Goal: Task Accomplishment & Management: Manage account settings

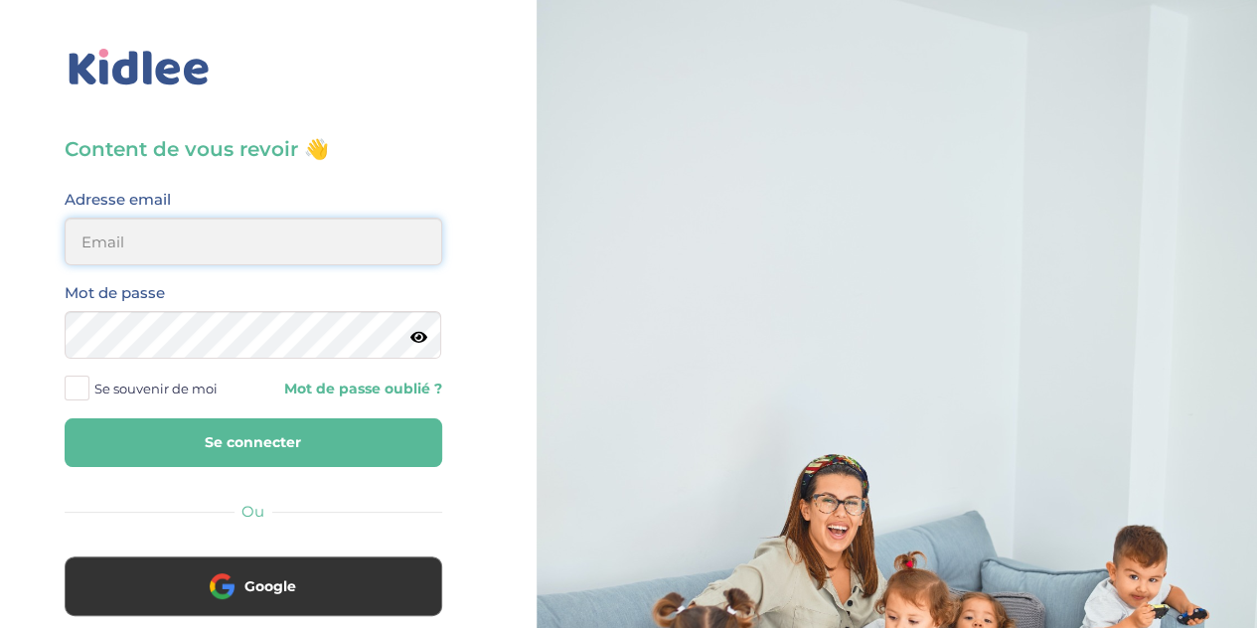
click at [373, 235] on input "email" at bounding box center [254, 242] width 378 height 48
type input "lesueuremilie2@gmail.com"
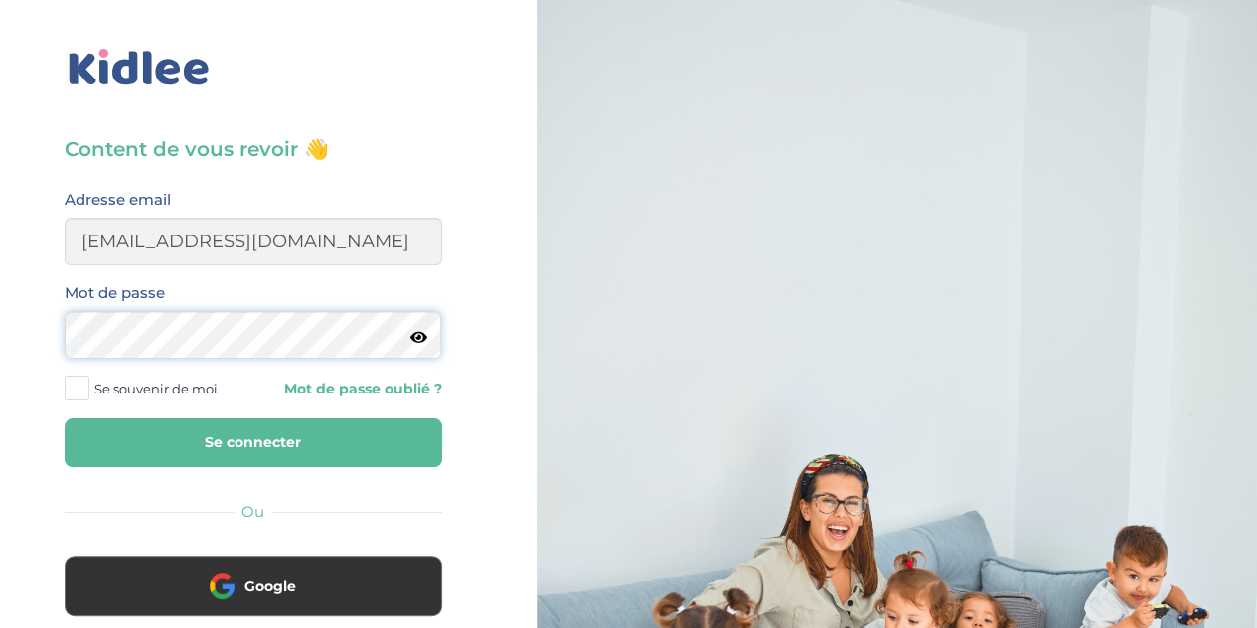
click at [65, 418] on button "Se connecter" at bounding box center [254, 442] width 378 height 49
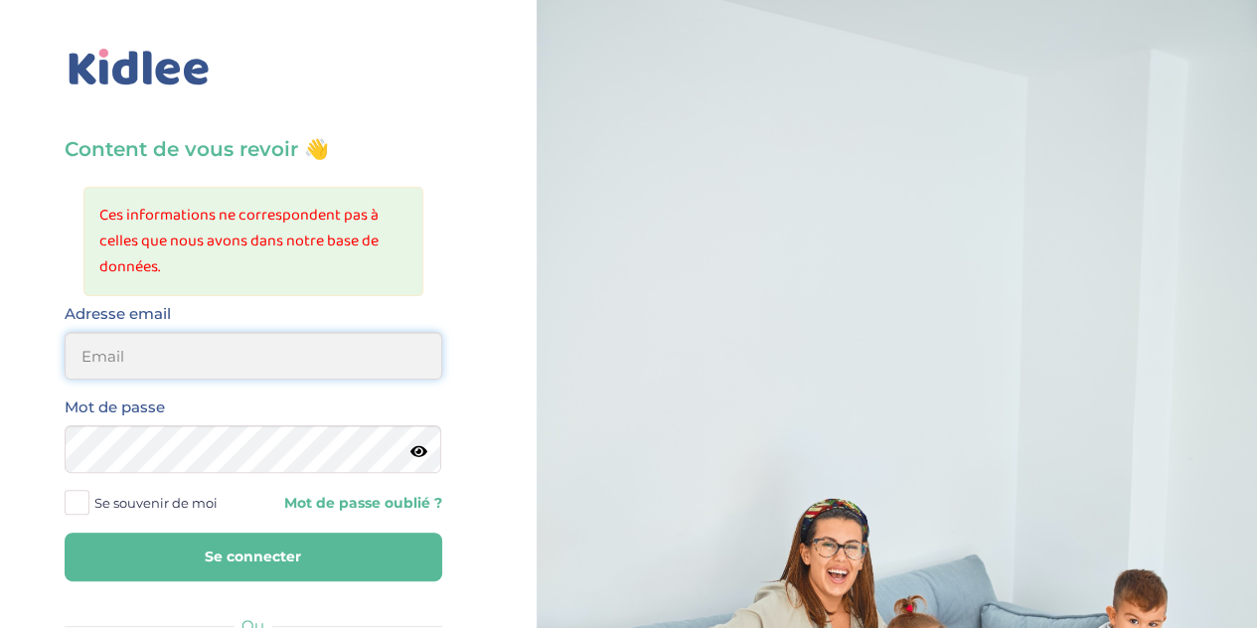
click at [199, 350] on input "email" at bounding box center [254, 356] width 378 height 48
type input "lesueuremilie2@gmail.com"
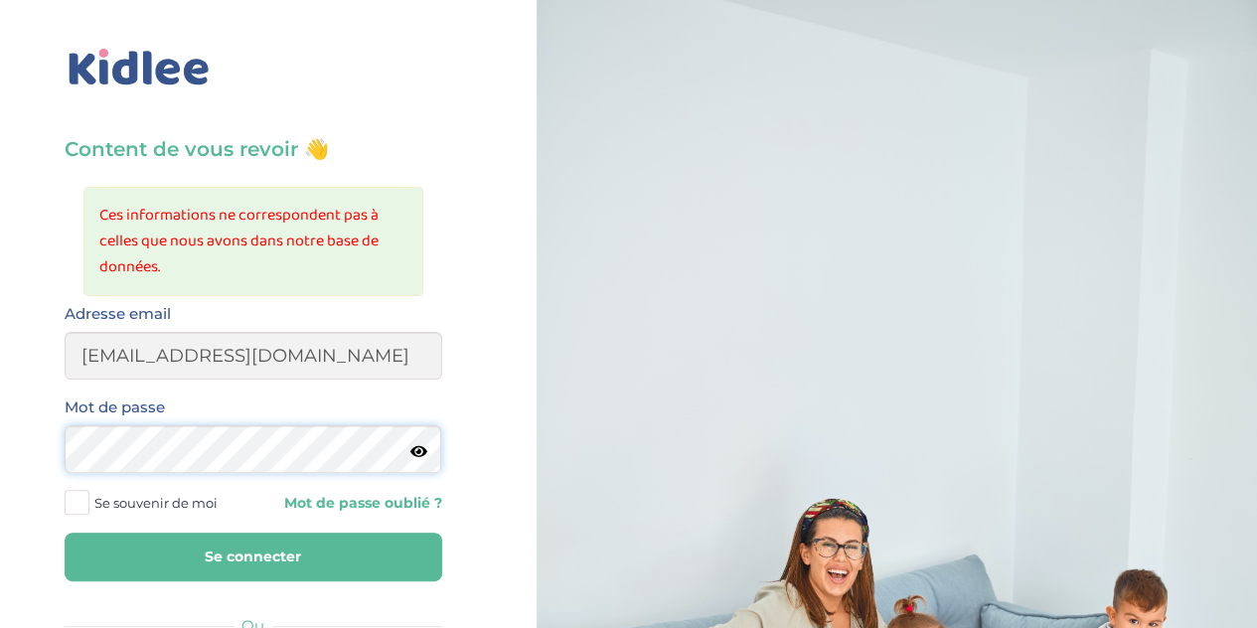
click at [65, 533] on button "Se connecter" at bounding box center [254, 557] width 378 height 49
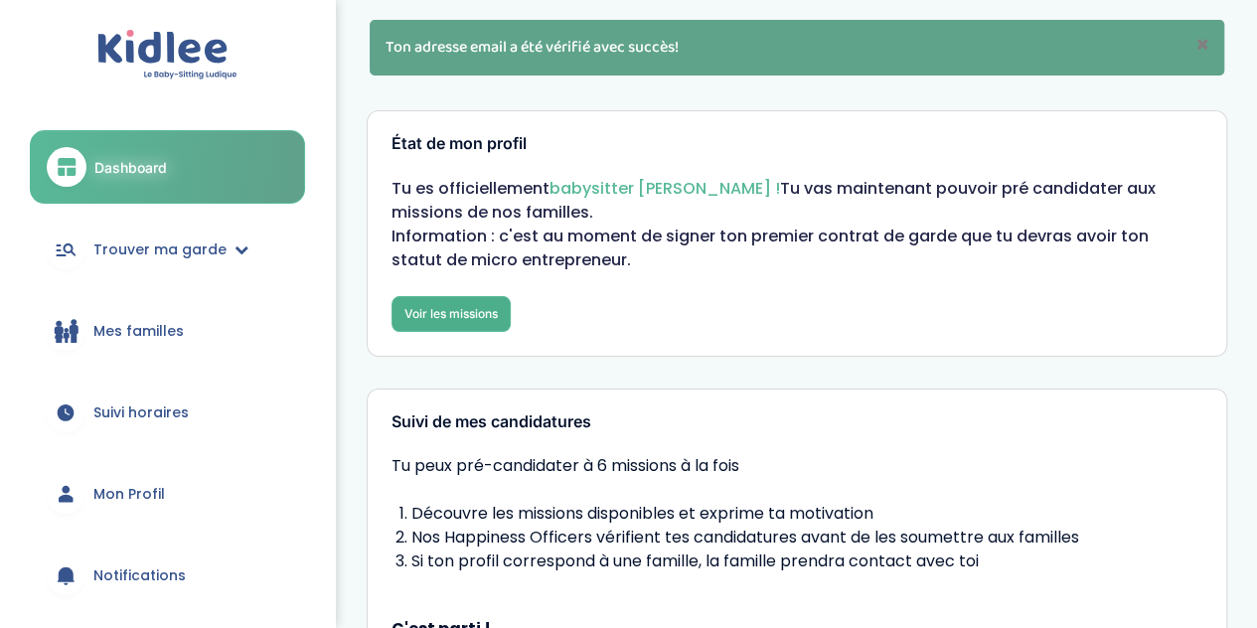
click at [477, 307] on link "Voir les missions" at bounding box center [451, 314] width 119 height 36
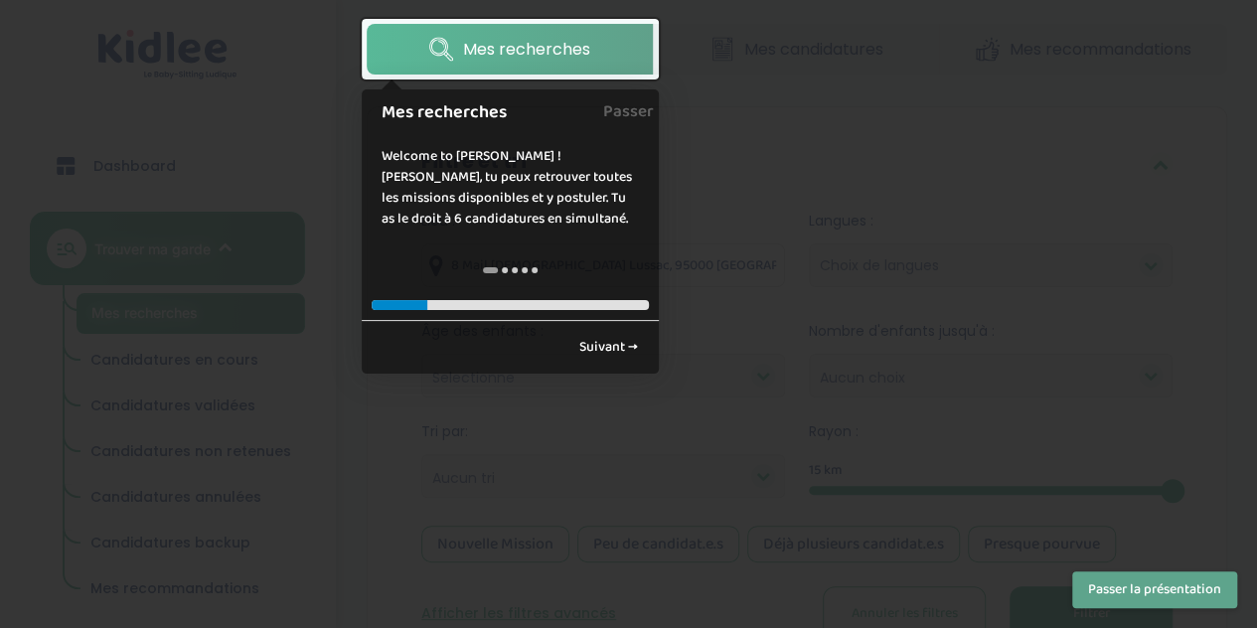
scroll to position [80, 0]
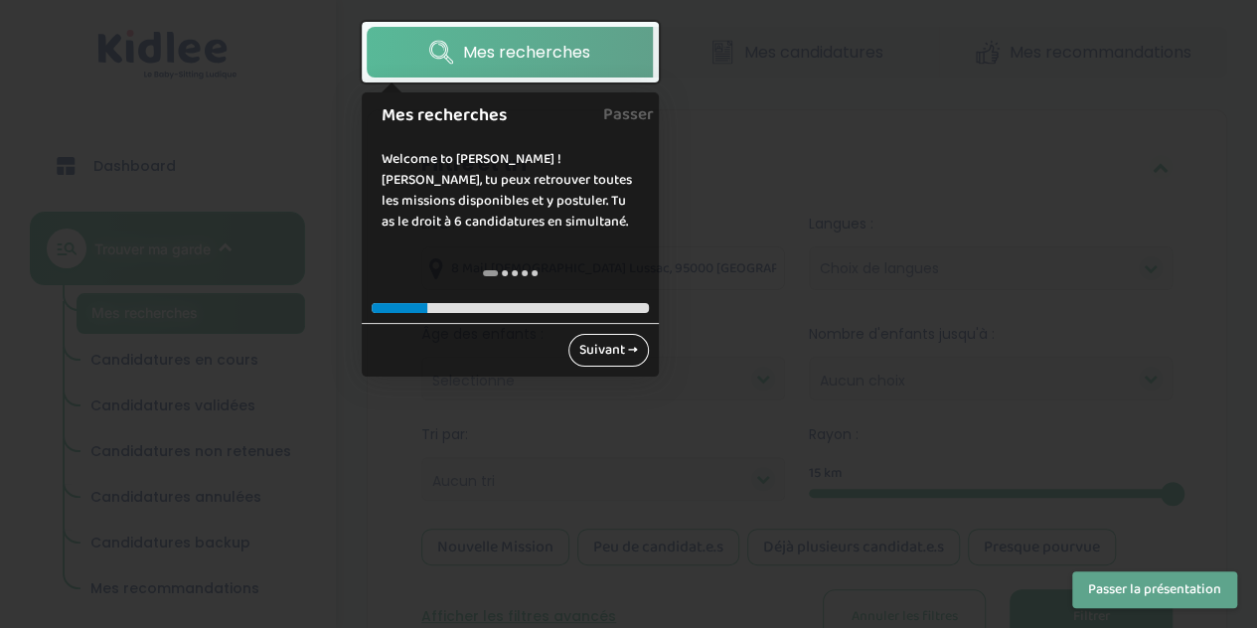
click at [622, 353] on link "Suivant →" at bounding box center [608, 350] width 80 height 33
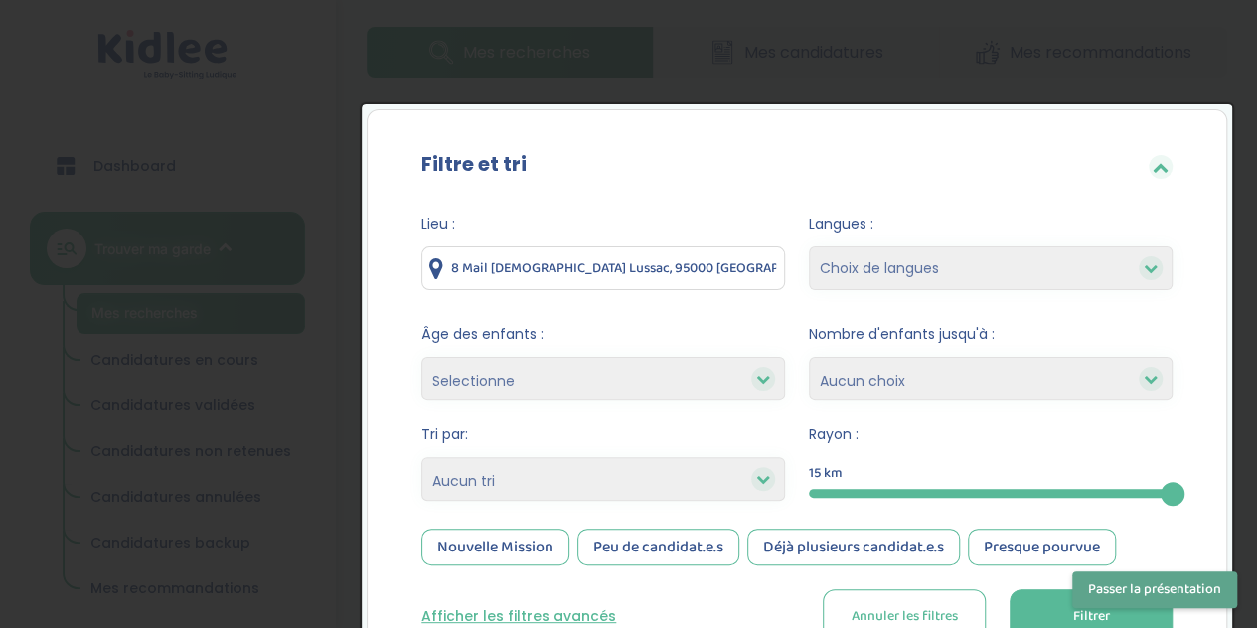
scroll to position [199, 0]
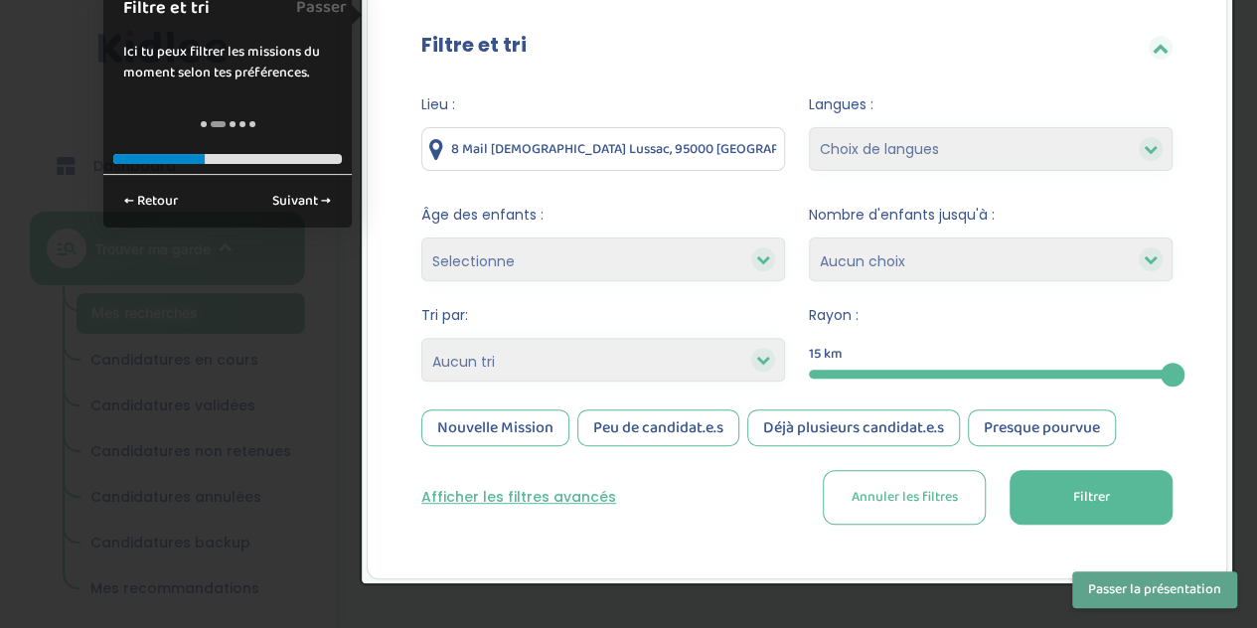
click at [721, 261] on select "Selectionne moins de 3 ans entre 3 et 6 ans plus de 6 ans" at bounding box center [603, 260] width 364 height 44
select select "3-6"
click at [421, 238] on select "Selectionne moins de 3 ans entre 3 et 6 ans plus de 6 ans" at bounding box center [603, 260] width 364 height 44
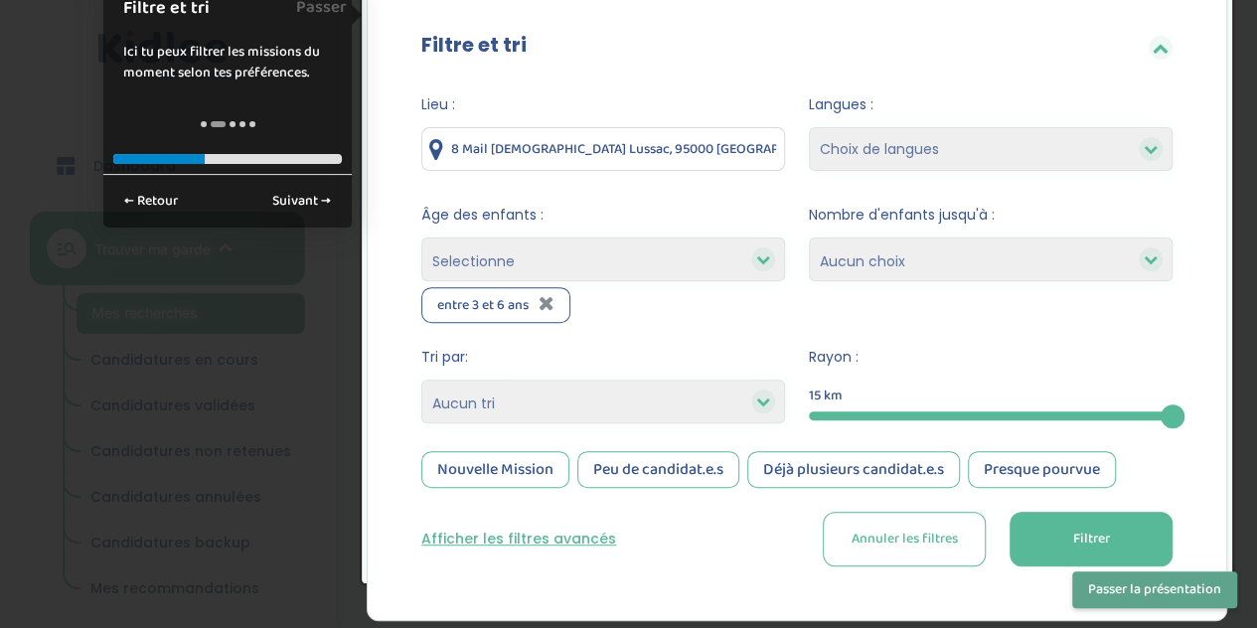
click at [702, 276] on select "Selectionne moins de 3 ans entre 3 et 6 ans plus de 6 ans" at bounding box center [603, 260] width 364 height 44
select select "+6"
click at [421, 238] on select "Selectionne moins de 3 ans entre 3 et 6 ans plus de 6 ans" at bounding box center [603, 260] width 364 height 44
select select
click at [946, 154] on select "Choix de langues Allemand Anglais Arabe Espagnol Italien Français Coréen" at bounding box center [991, 149] width 364 height 44
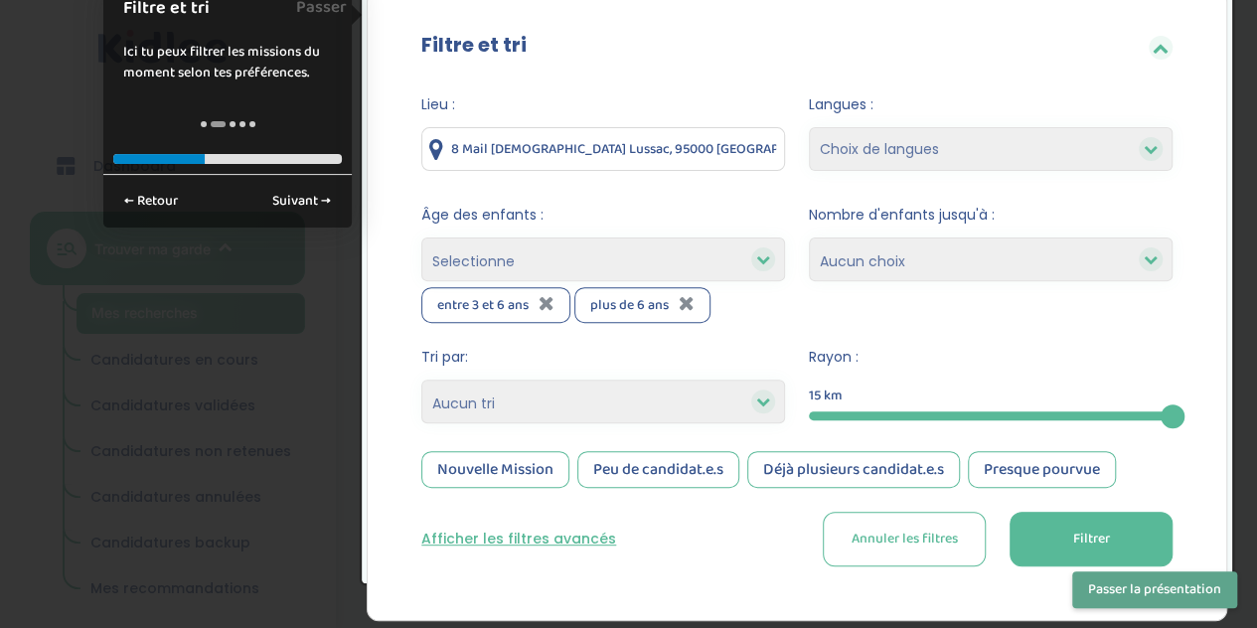
select select "2"
click at [809, 127] on select "Choix de langues Allemand Anglais Arabe Espagnol Italien Français Coréen" at bounding box center [991, 149] width 364 height 44
select select
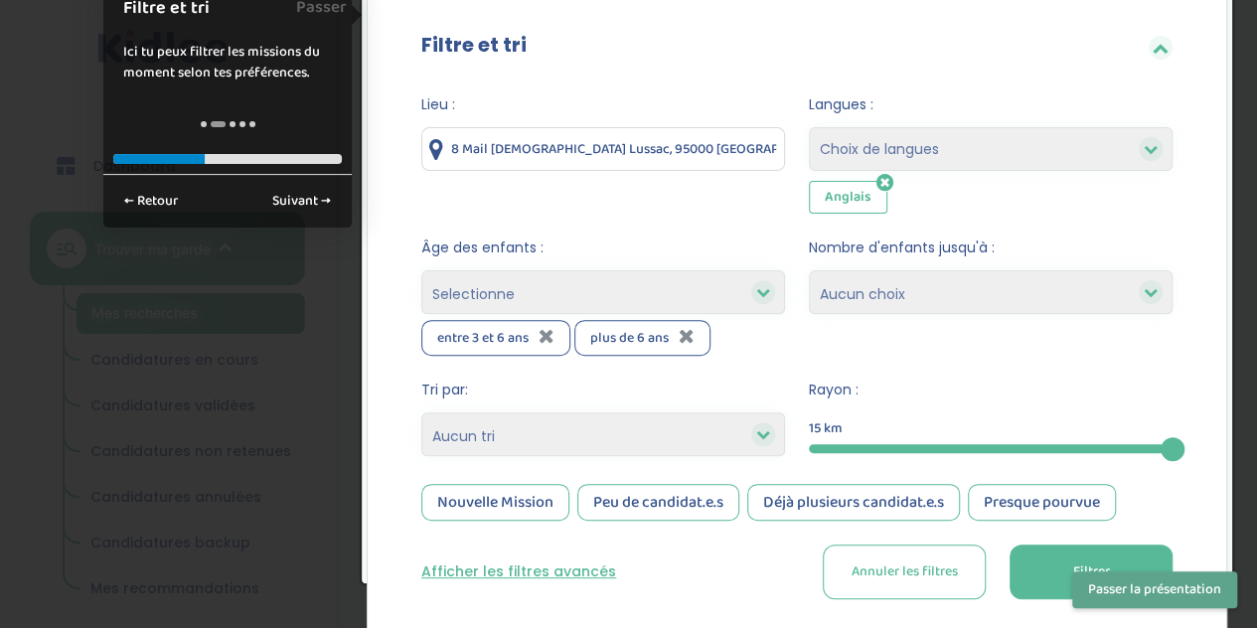
click at [909, 293] on select "1 2 3 4 Aucun choix" at bounding box center [991, 292] width 364 height 44
select select "2"
click at [809, 270] on select "1 2 3 4 Aucun choix" at bounding box center [991, 292] width 364 height 44
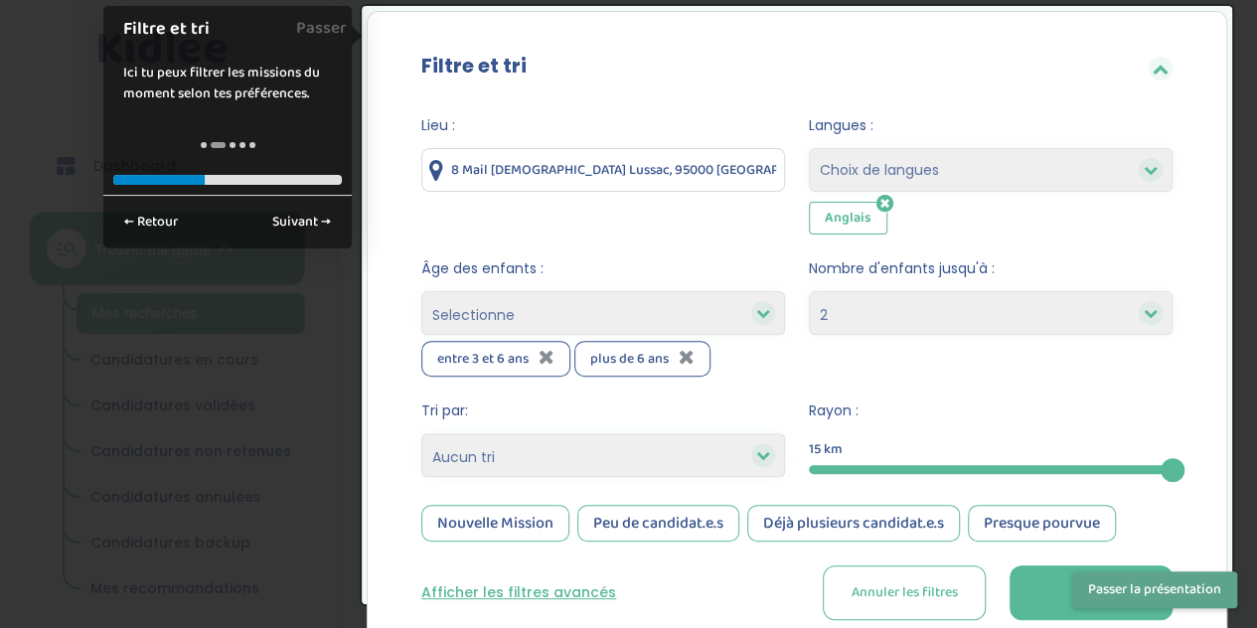
scroll to position [167, 0]
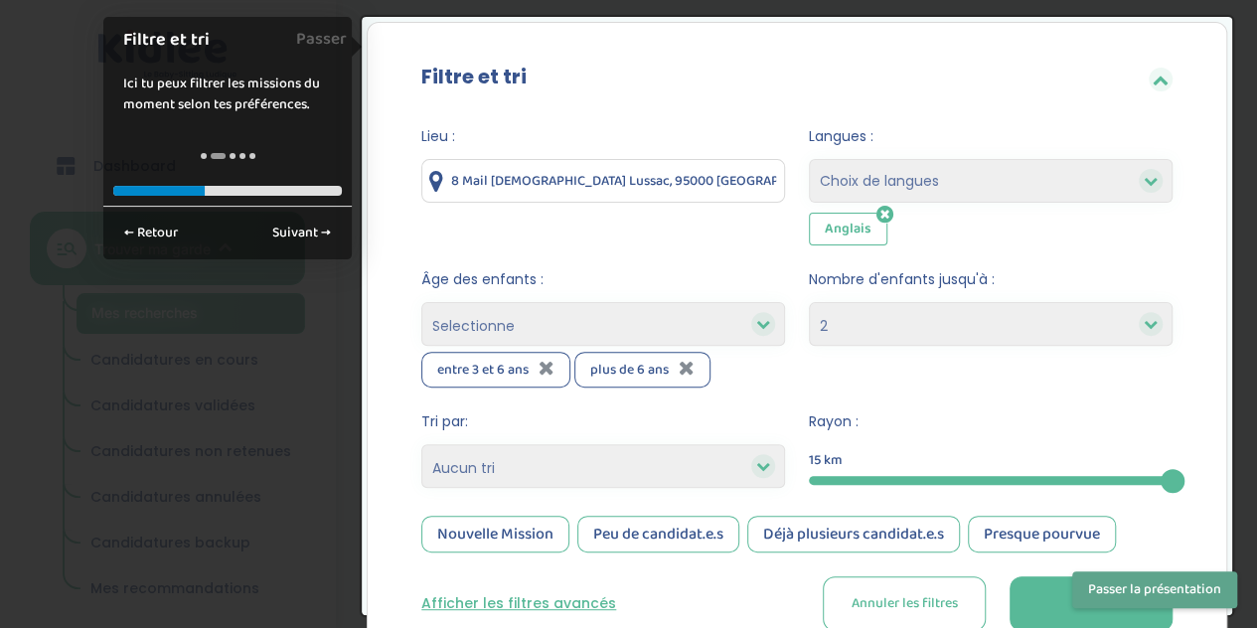
click at [628, 190] on input "8 Mail Gay Lussac, 95000 Neuville-sur-Oise, France" at bounding box center [603, 181] width 364 height 44
drag, startPoint x: 452, startPoint y: 180, endPoint x: 572, endPoint y: 191, distance: 120.7
click at [572, 191] on div "8 Mail Gay Lussac, 95000 Neuville-sur-Oise, France" at bounding box center [603, 181] width 364 height 44
click at [755, 182] on input "8 Mail Gay Lussac, 95000 Neuville-sur-Oise, France" at bounding box center [603, 181] width 364 height 44
type input "8"
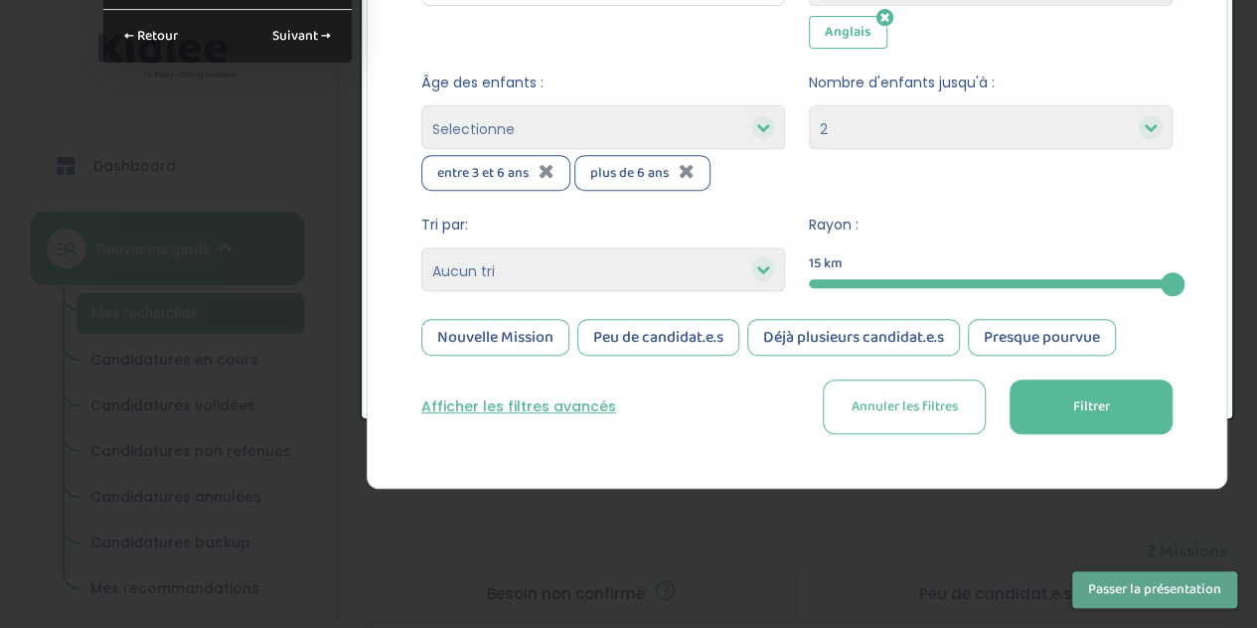
scroll to position [368, 0]
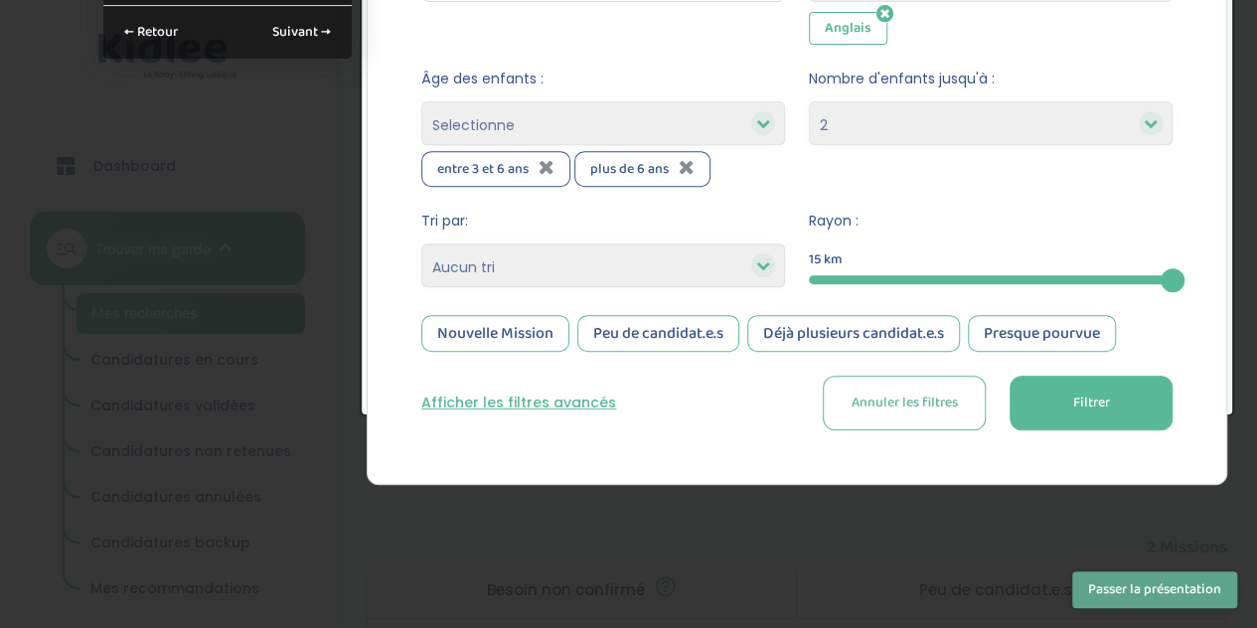
type input "Nanterre"
click at [1069, 416] on button "Filtrer" at bounding box center [1091, 403] width 163 height 55
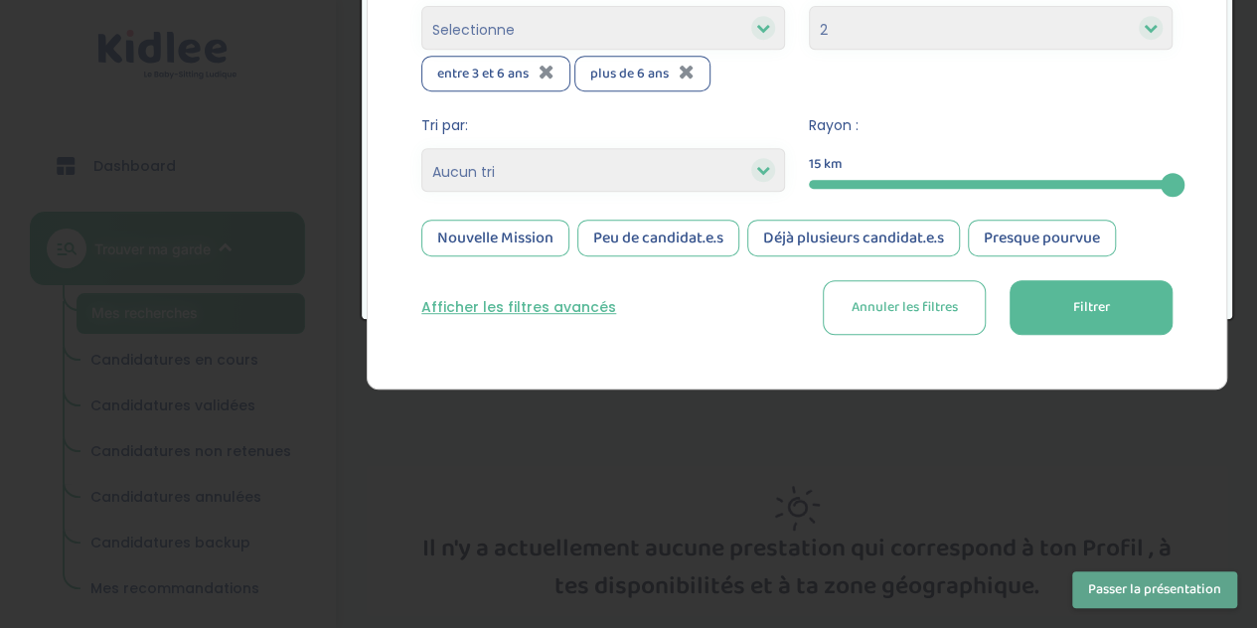
scroll to position [477, 0]
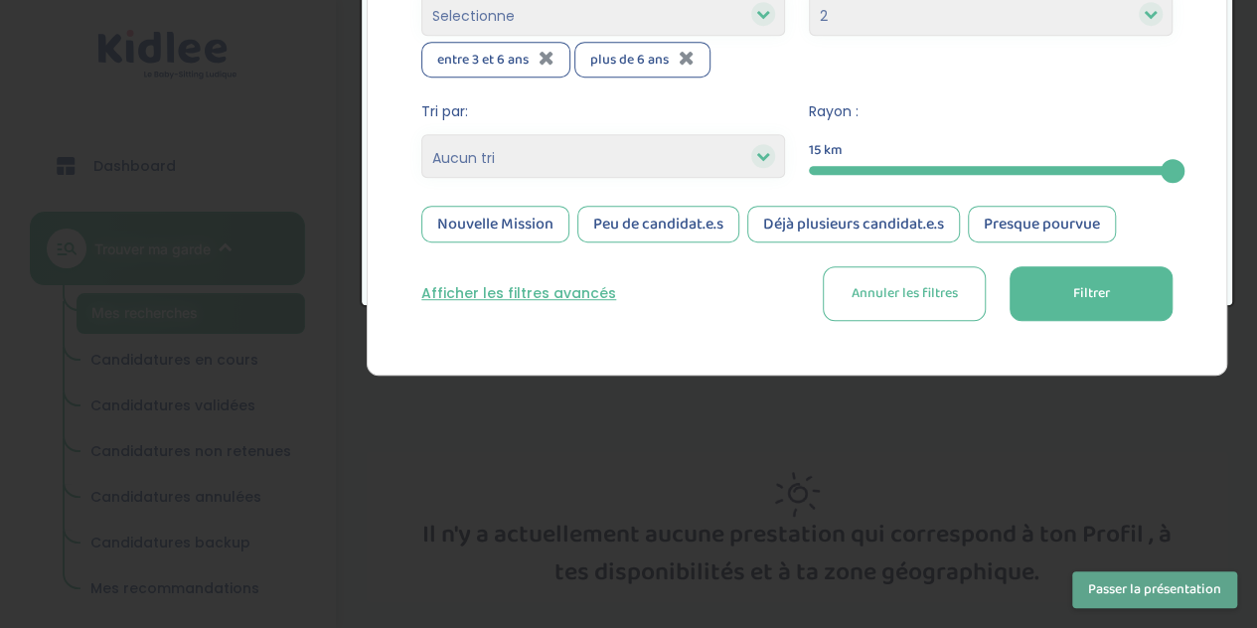
click at [1034, 294] on button "Filtrer" at bounding box center [1091, 293] width 163 height 55
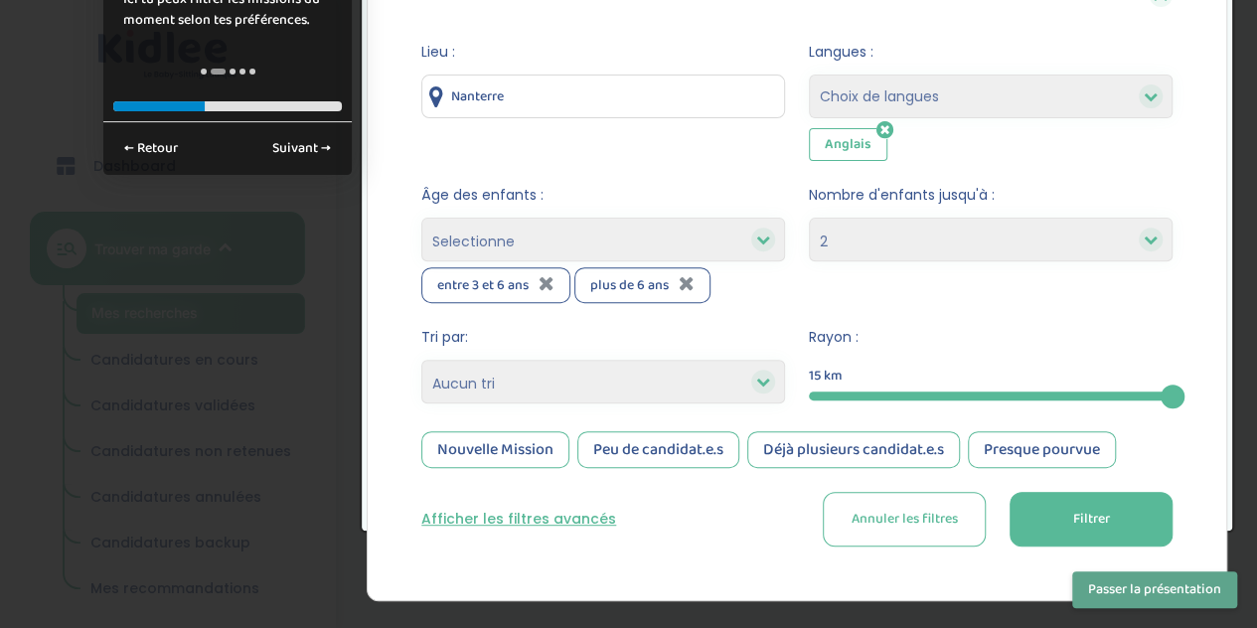
scroll to position [134, 0]
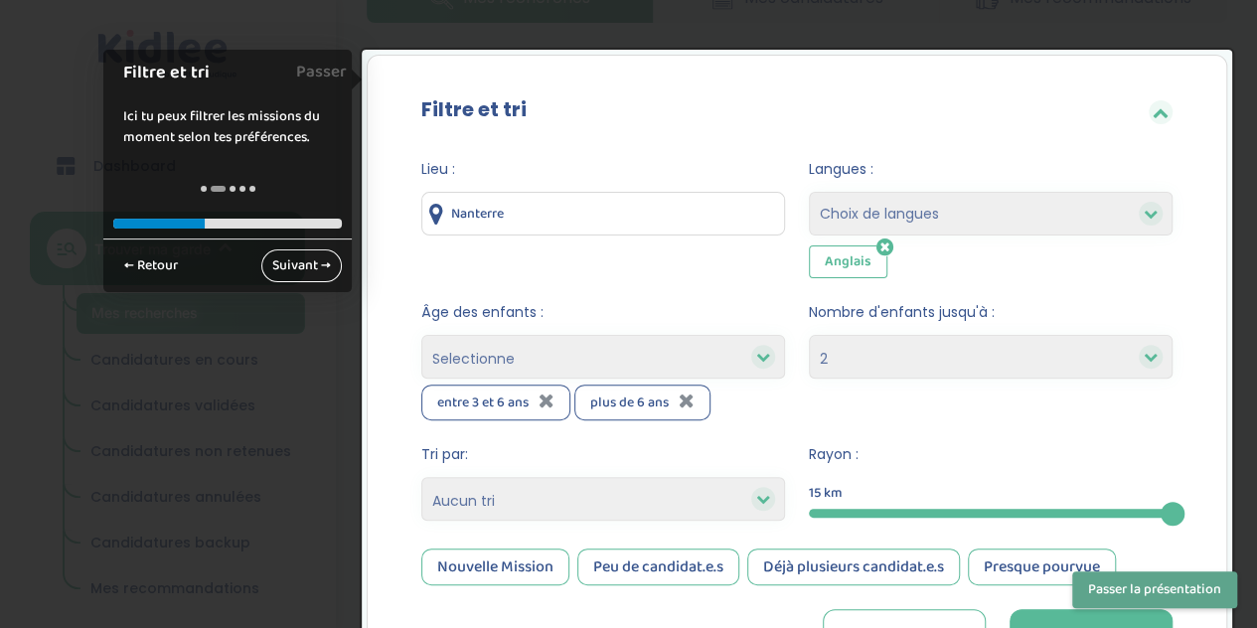
click at [316, 259] on link "Suivant →" at bounding box center [301, 265] width 80 height 33
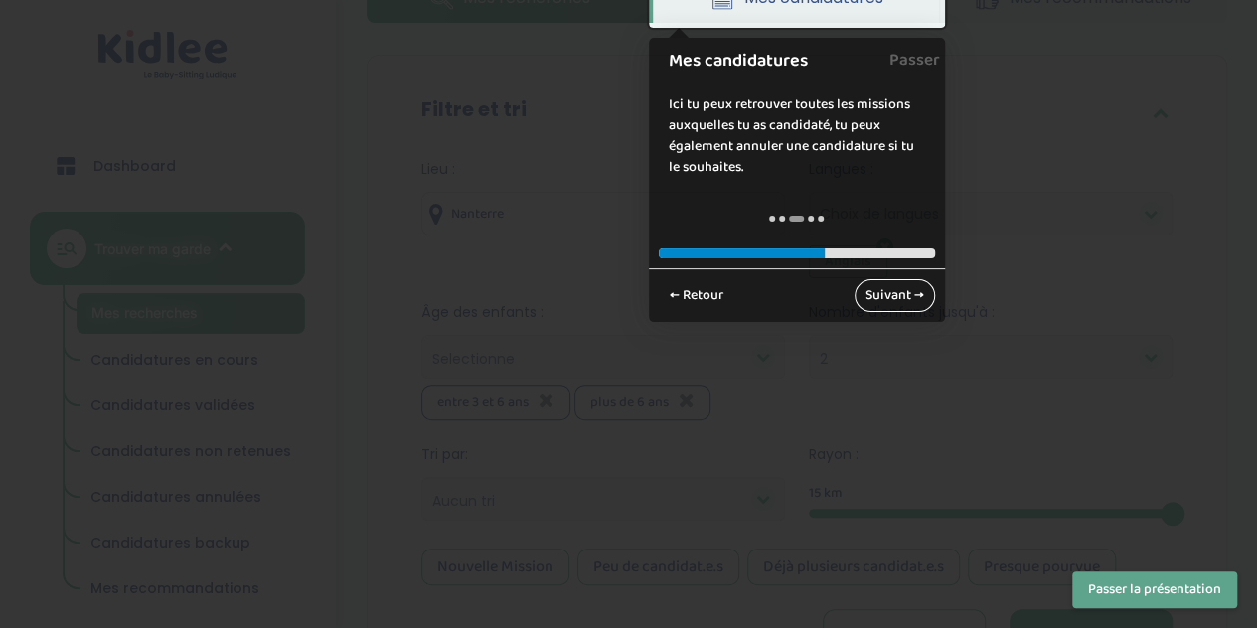
scroll to position [0, 0]
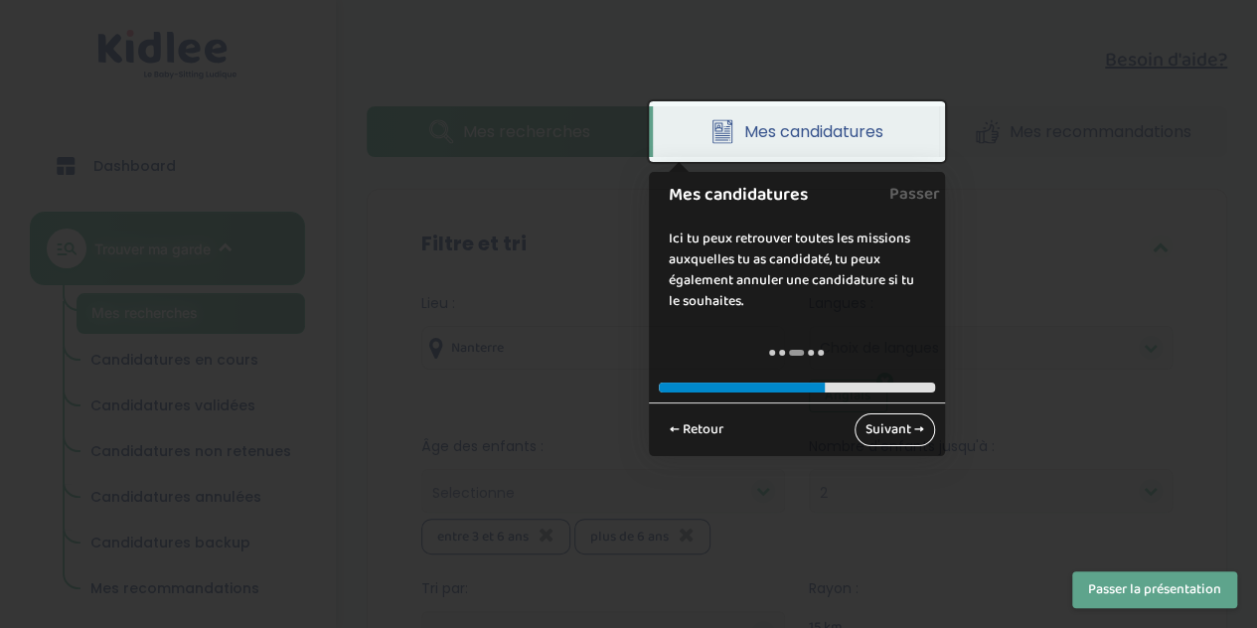
click at [895, 428] on link "Suivant →" at bounding box center [895, 429] width 80 height 33
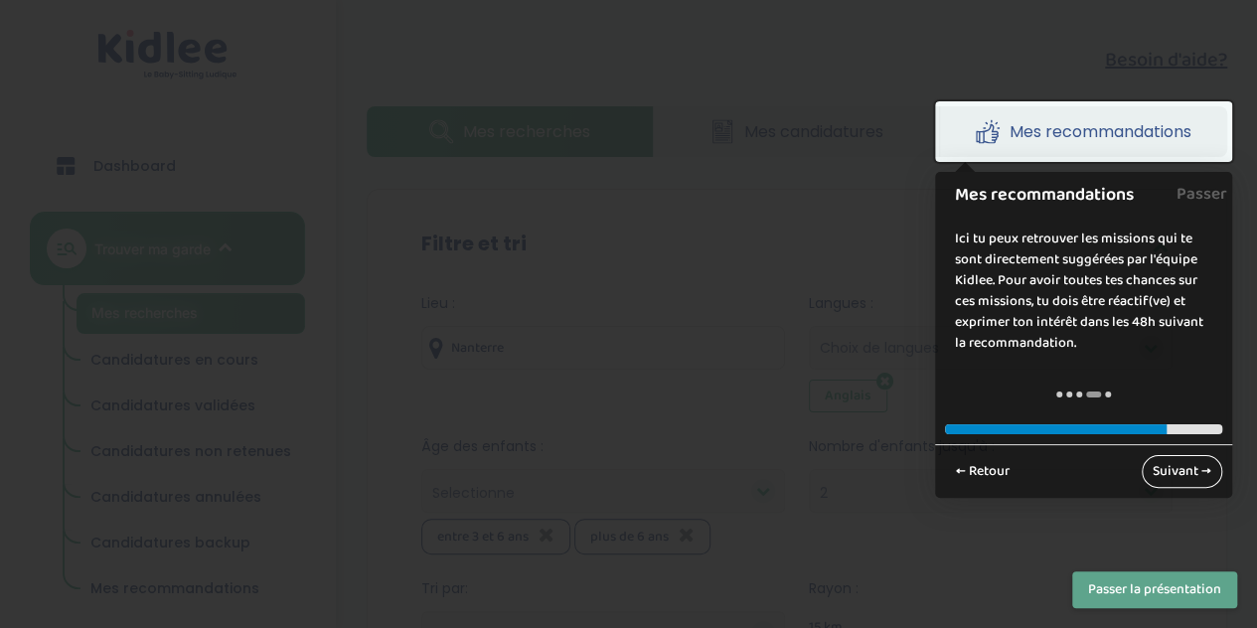
click at [1182, 464] on link "Suivant →" at bounding box center [1182, 471] width 80 height 33
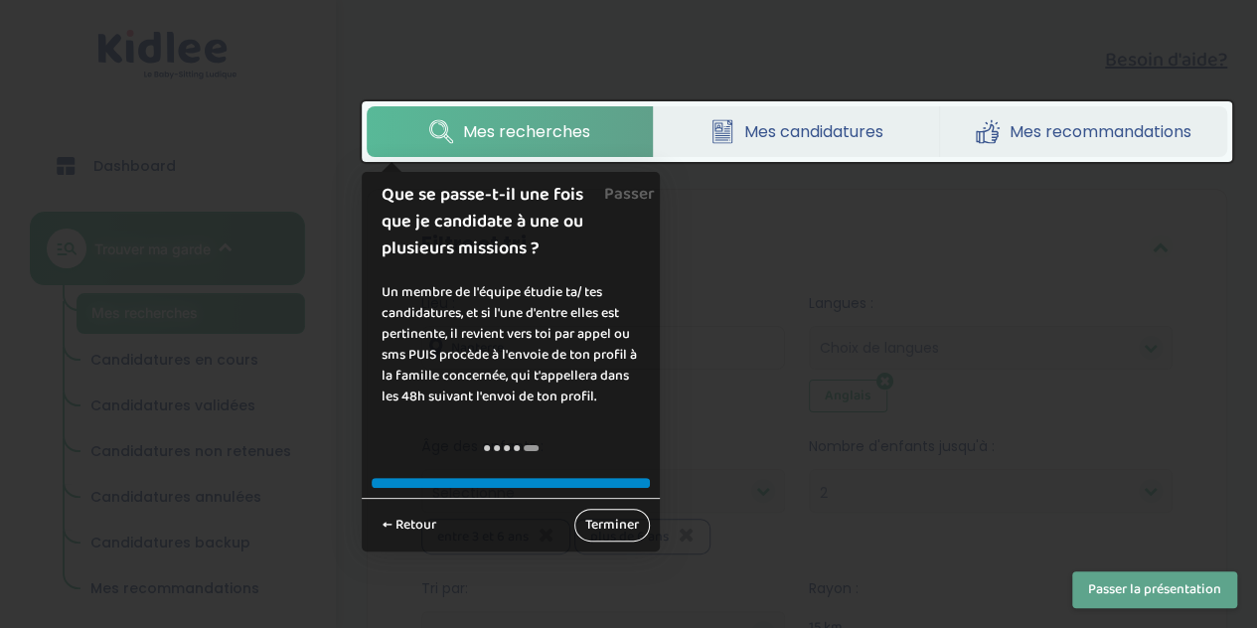
click at [618, 528] on link "Terminer" at bounding box center [612, 525] width 76 height 33
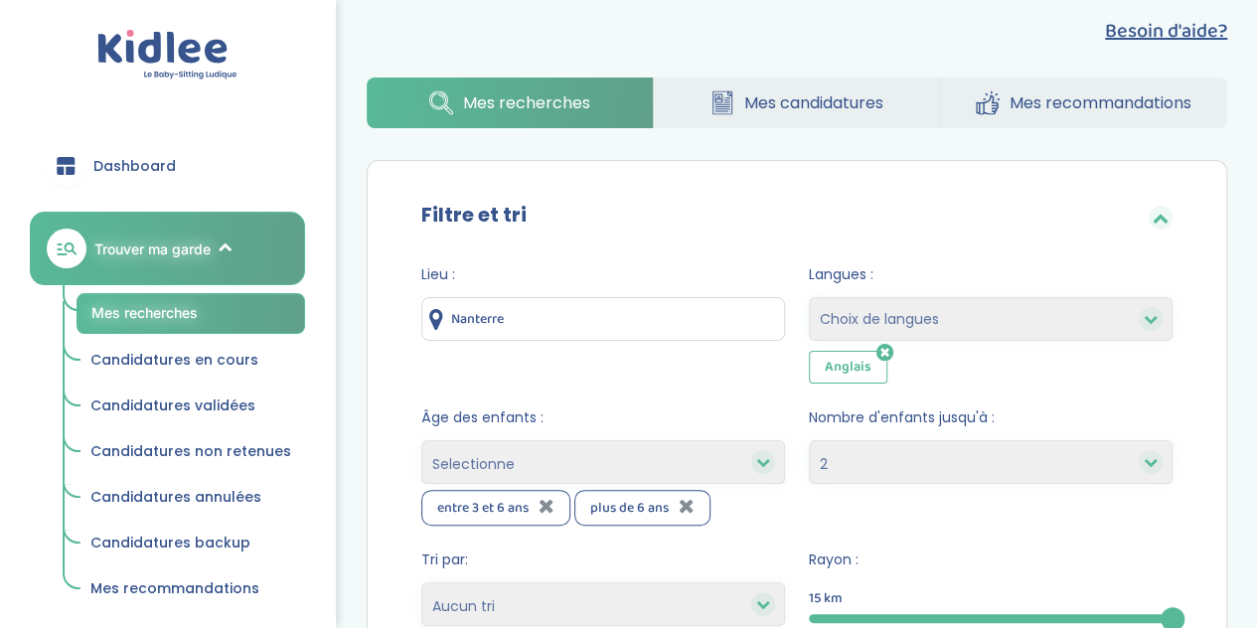
scroll to position [28, 0]
click at [1072, 107] on span "Mes recommandations" at bounding box center [1101, 103] width 182 height 25
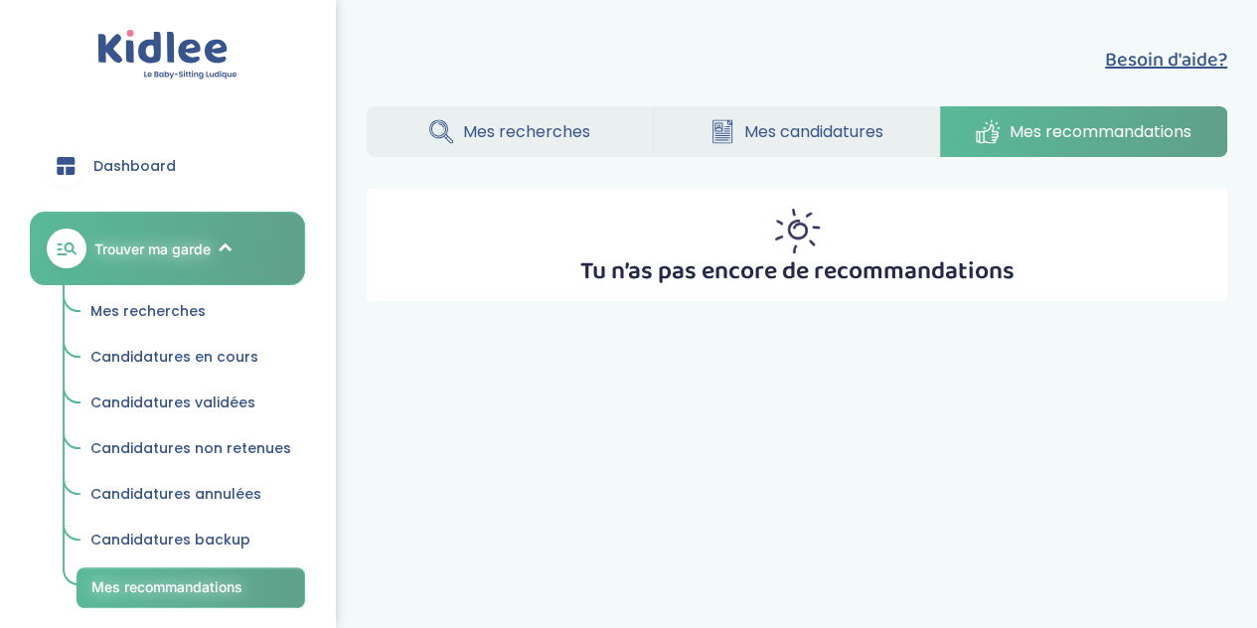
click at [557, 133] on span "Mes recherches" at bounding box center [526, 131] width 127 height 25
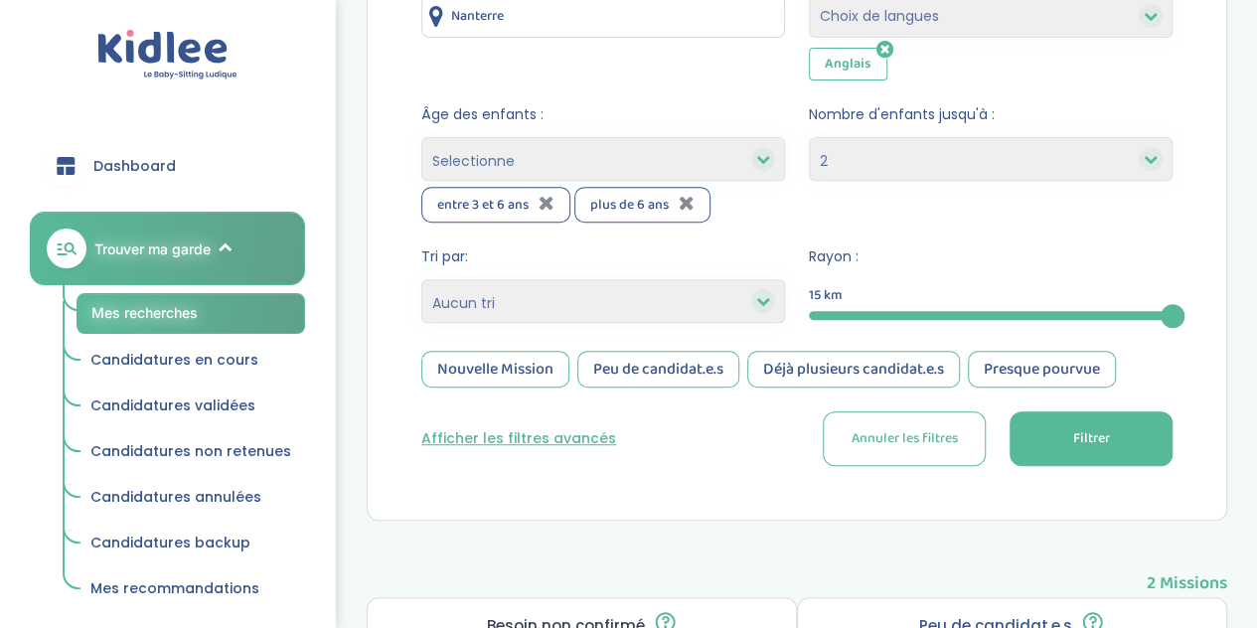
scroll to position [335, 0]
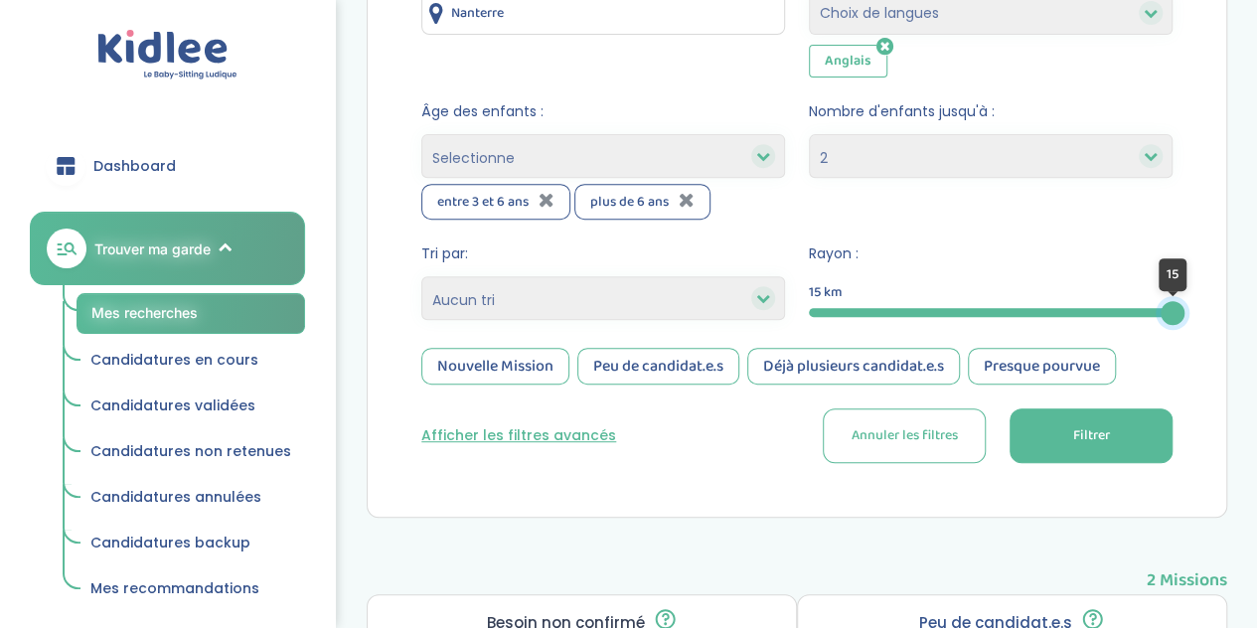
drag, startPoint x: 1161, startPoint y: 308, endPoint x: 1202, endPoint y: 300, distance: 42.5
click at [1202, 300] on div "Filtre et tri Lieu : Nanterre Langues : Choix de langues Allemand Anglais Arabe…" at bounding box center [797, 186] width 861 height 664
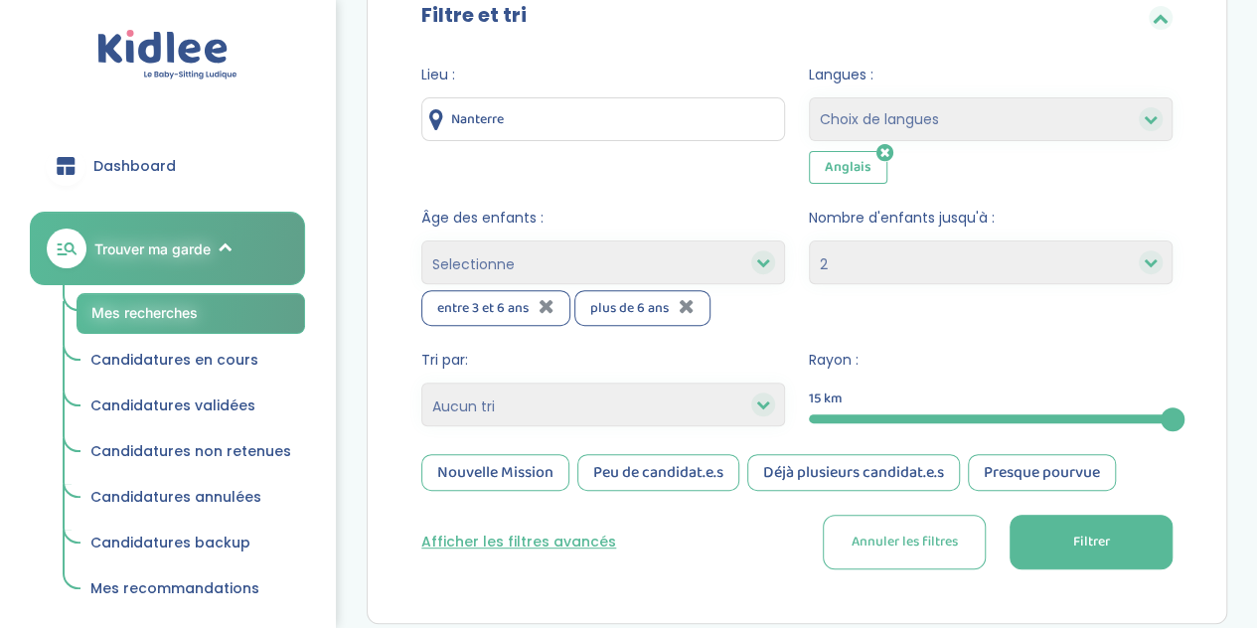
scroll to position [228, 0]
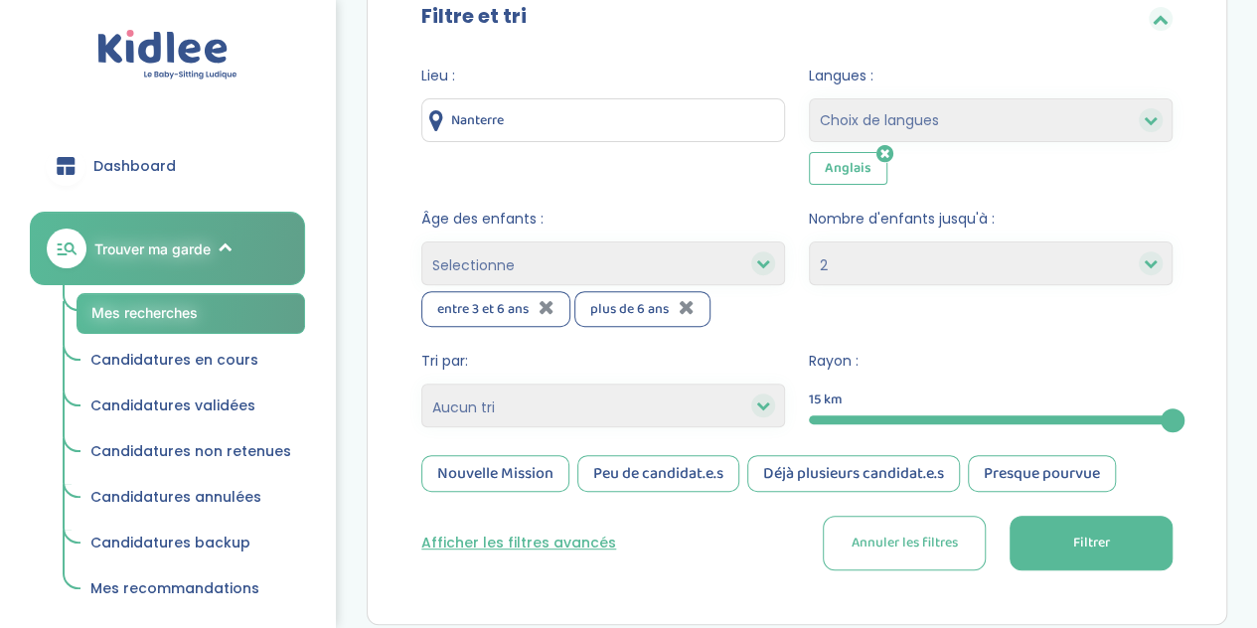
click at [898, 279] on select "1 2 3 4 Aucun choix" at bounding box center [991, 263] width 364 height 44
select select "3"
click at [809, 241] on select "1 2 3 4 Aucun choix" at bounding box center [991, 263] width 364 height 44
click at [1057, 544] on button "Filtrer" at bounding box center [1091, 543] width 163 height 55
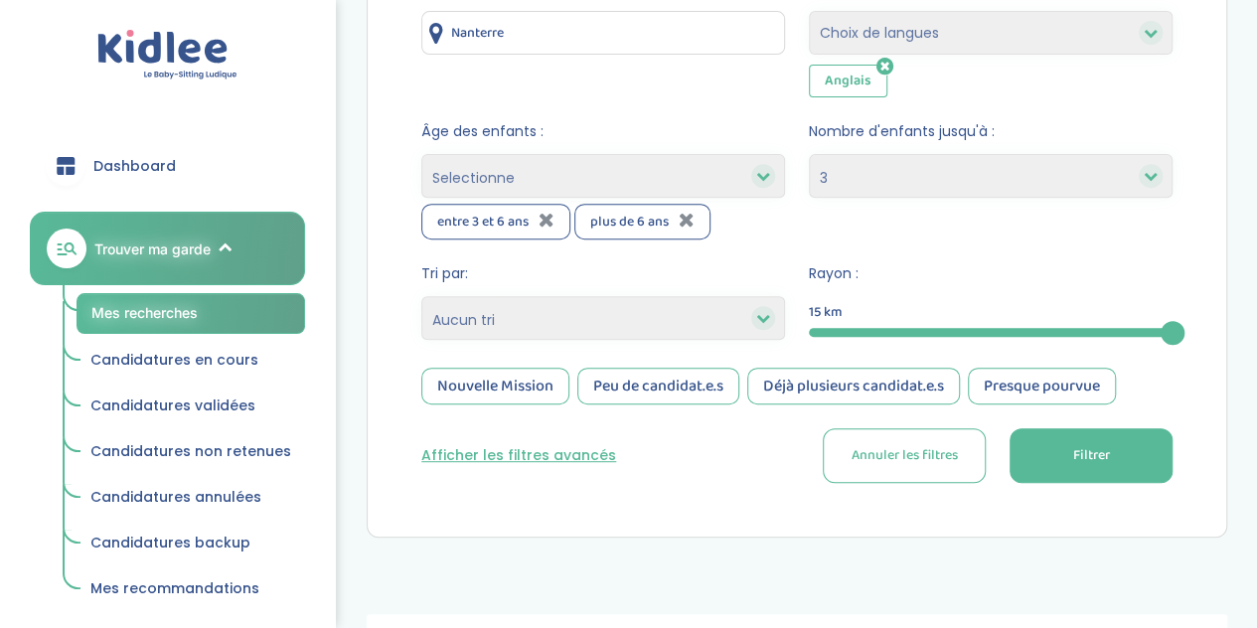
scroll to position [273, 0]
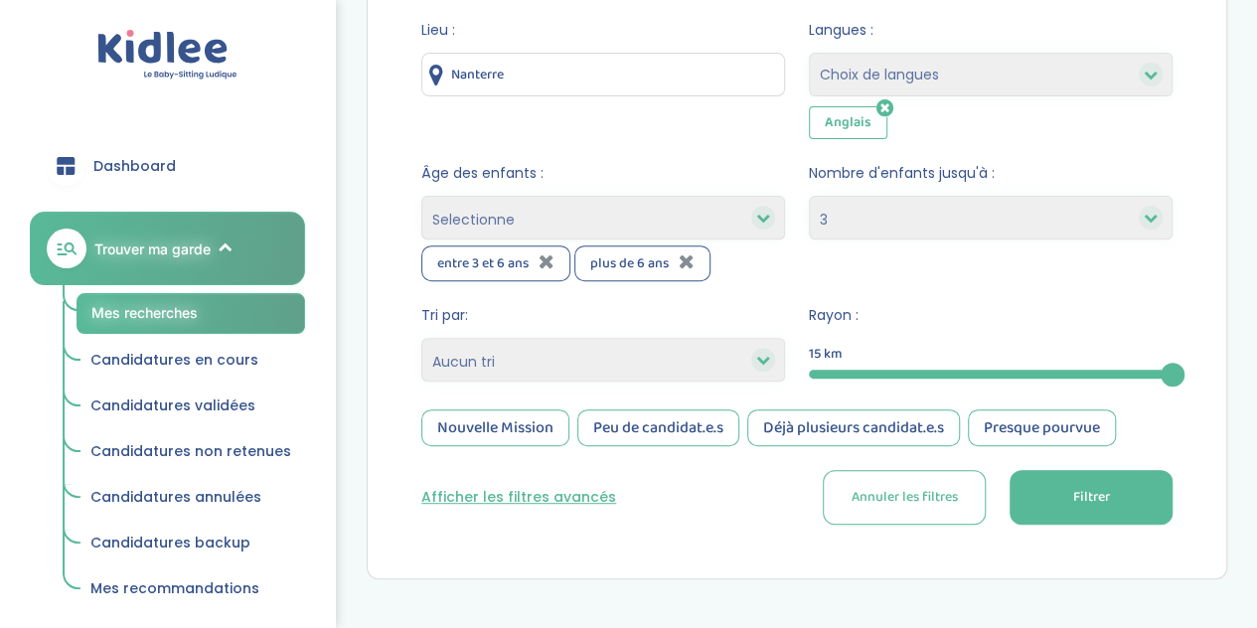
click at [564, 229] on select "Selectionne moins de 3 ans entre 3 et 6 ans plus de 6 ans" at bounding box center [603, 218] width 364 height 44
click at [503, 356] on select "Heures par semaine (croissant) Heures par semaine (décroissant) Date de démarra…" at bounding box center [603, 360] width 364 height 44
click at [421, 338] on select "Heures par semaine (croissant) Heures par semaine (décroissant) Date de démarra…" at bounding box center [603, 360] width 364 height 44
click at [549, 258] on icon at bounding box center [547, 261] width 16 height 20
click at [527, 259] on icon at bounding box center [534, 261] width 16 height 20
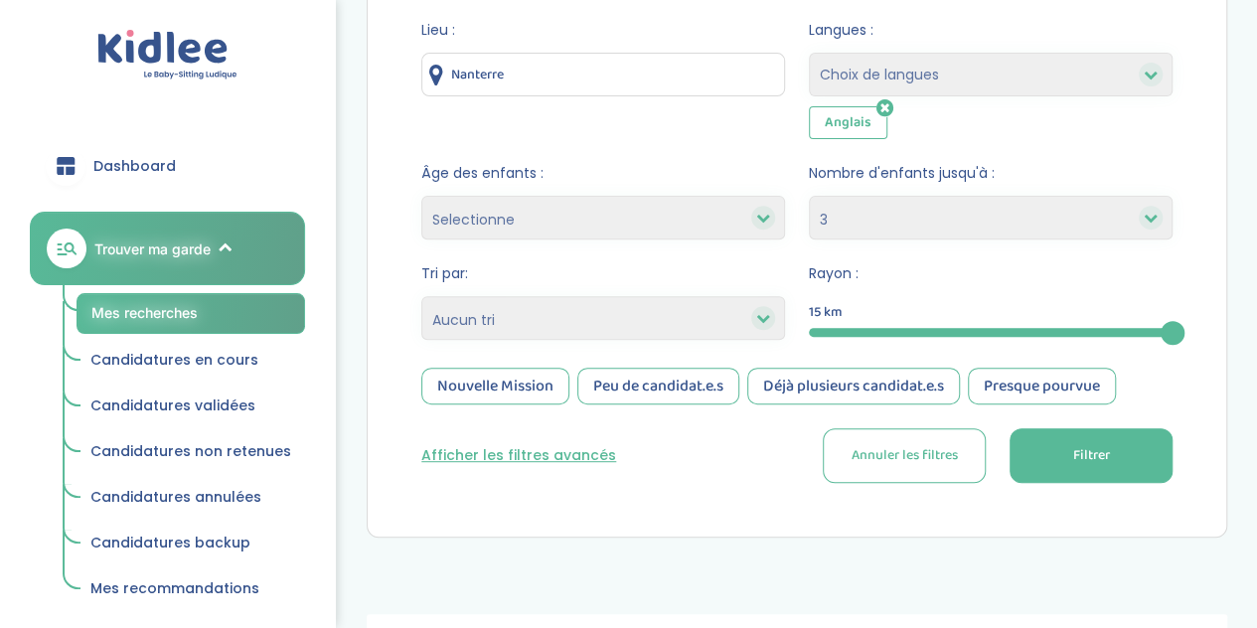
click at [885, 107] on icon at bounding box center [885, 108] width 17 height 20
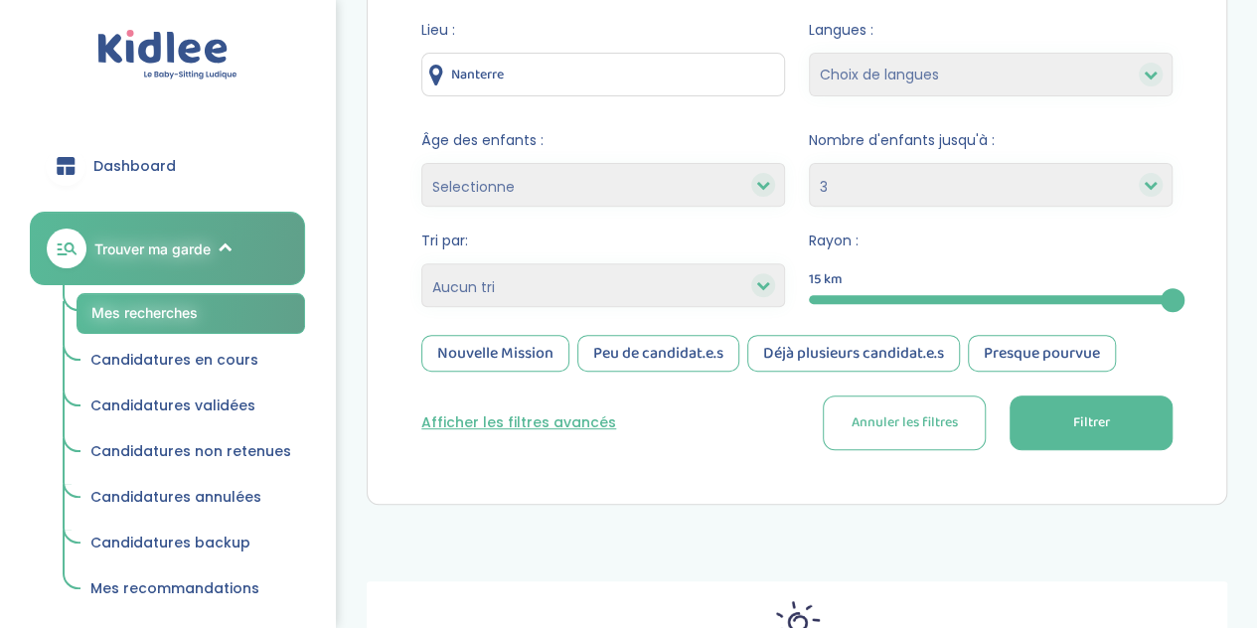
click at [1057, 416] on button "Filtrer" at bounding box center [1091, 423] width 163 height 55
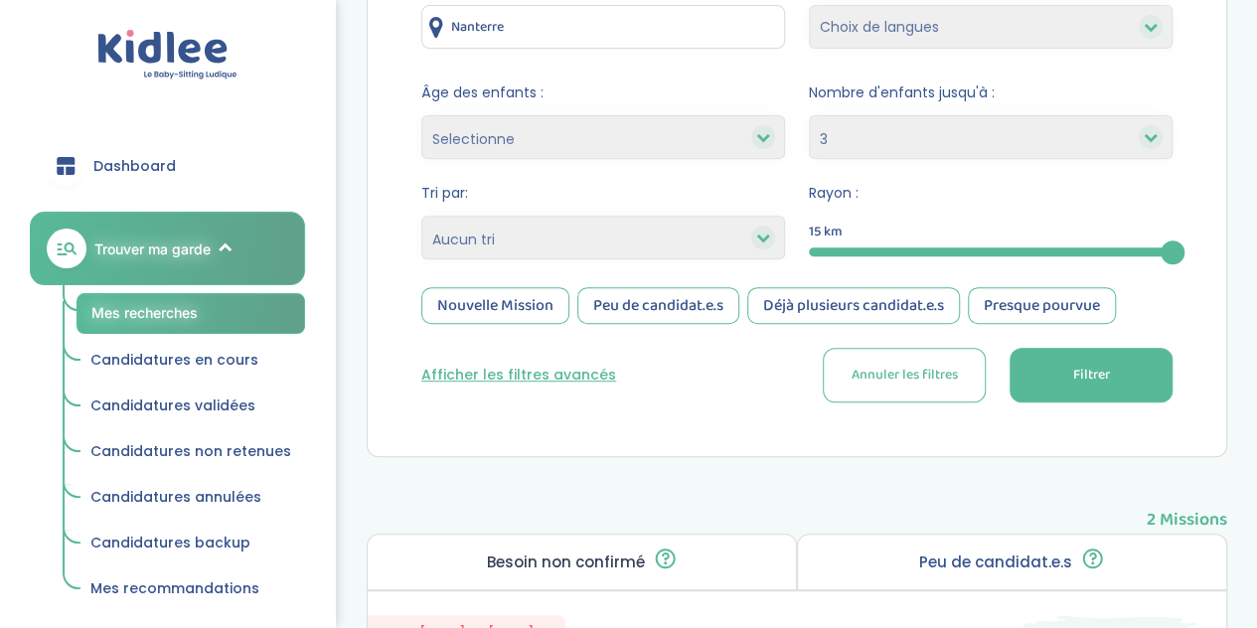
scroll to position [315, 0]
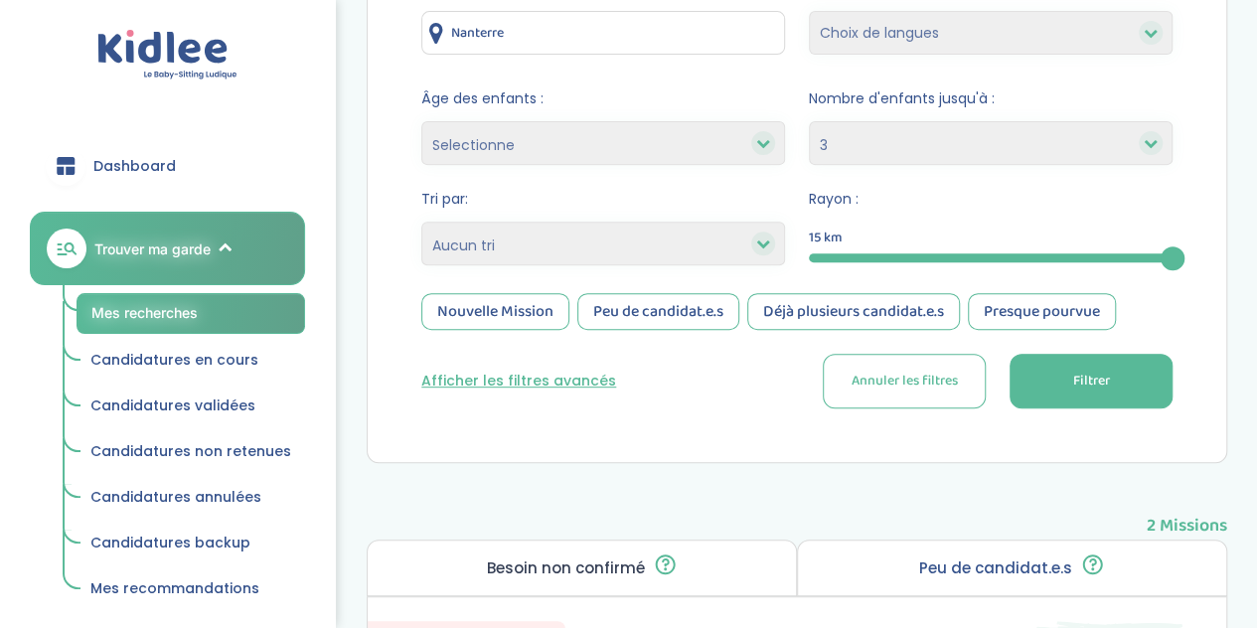
click at [878, 136] on select "1 2 3 4 Aucun choix" at bounding box center [991, 143] width 364 height 44
select select
click at [809, 121] on select "1 2 3 4 Aucun choix" at bounding box center [991, 143] width 364 height 44
click at [1023, 375] on button "Filtrer" at bounding box center [1091, 381] width 163 height 55
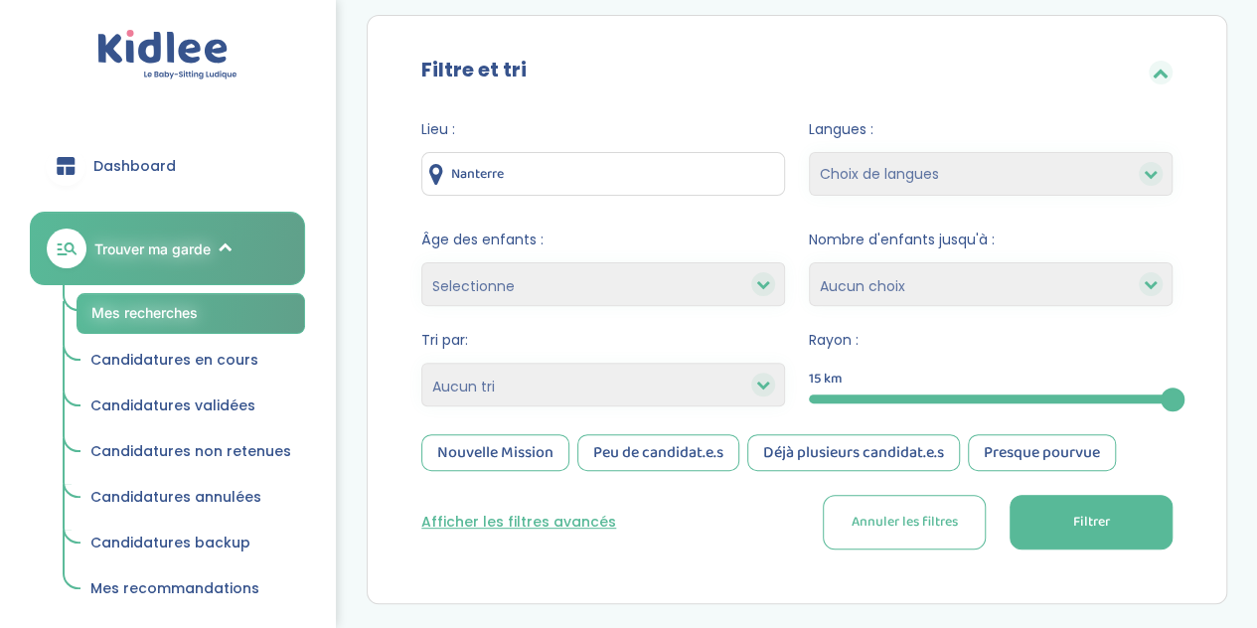
scroll to position [175, 0]
click at [649, 178] on input "Nanterre" at bounding box center [603, 173] width 364 height 44
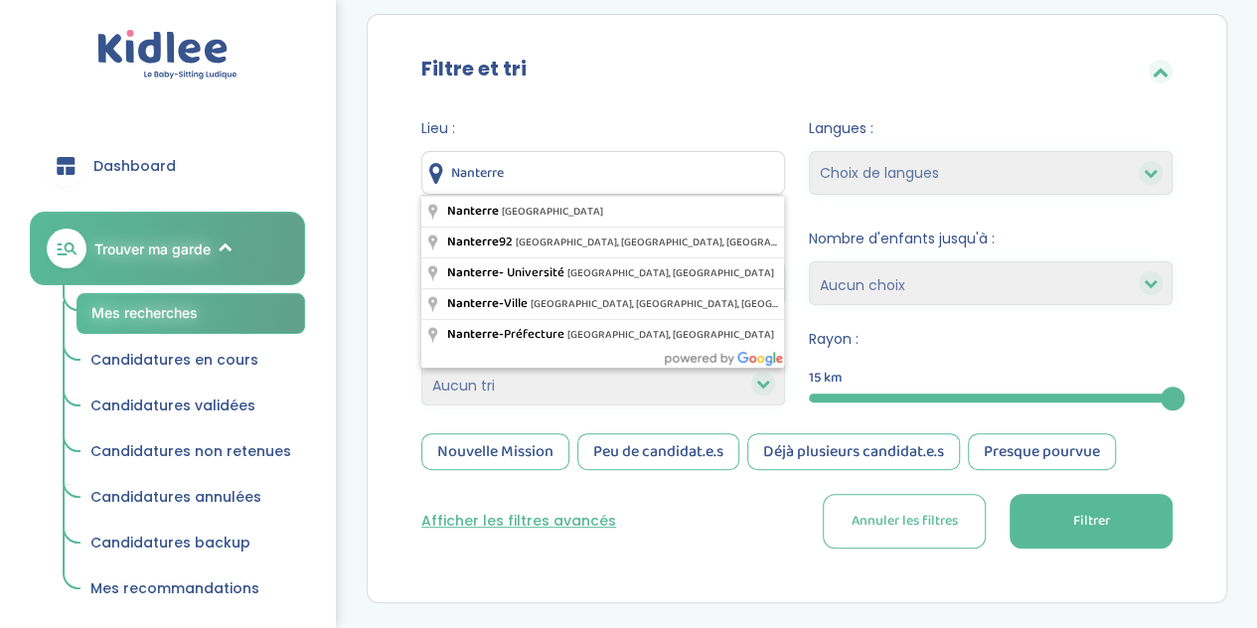
drag, startPoint x: 623, startPoint y: 175, endPoint x: 414, endPoint y: 170, distance: 208.8
click at [414, 170] on div "Lieu : Nanterre Langues : Choix de langues Allemand Anglais Arabe Espagnol Ital…" at bounding box center [797, 340] width 811 height 475
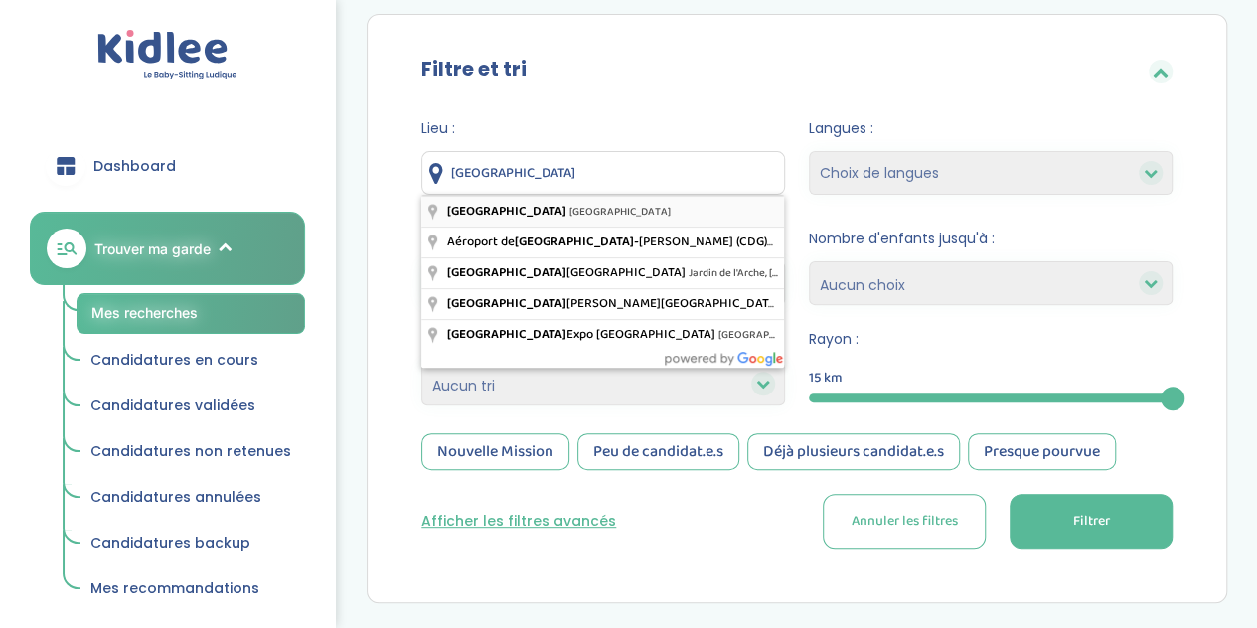
type input "Paris, France"
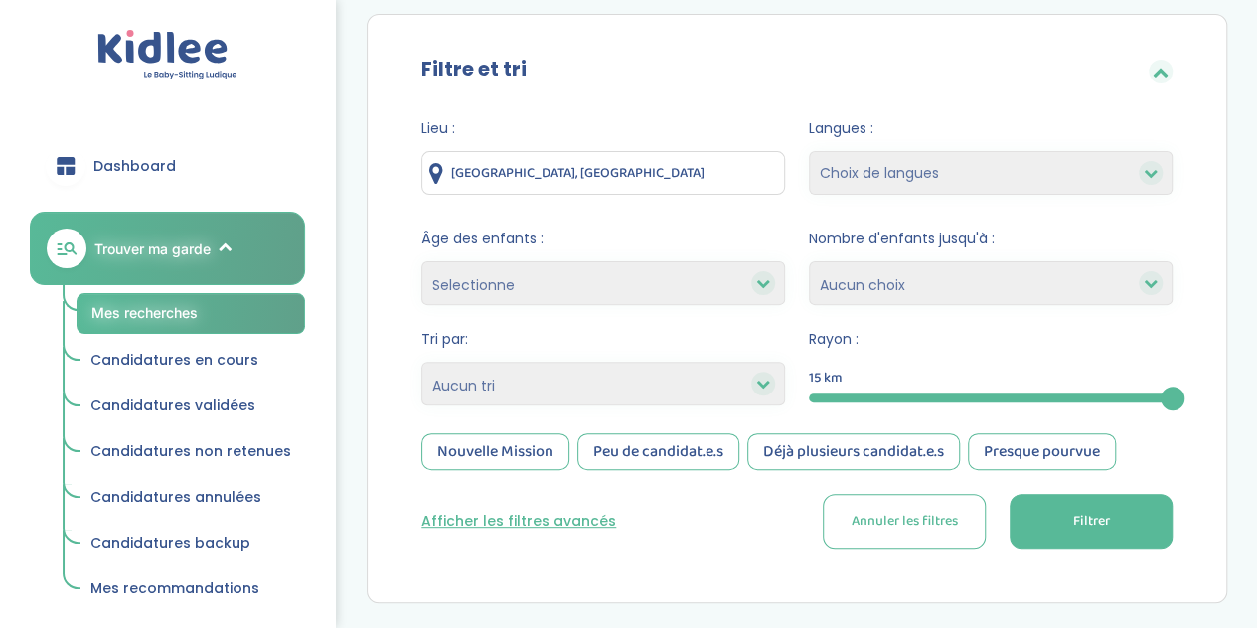
click at [1026, 535] on button "Filtrer" at bounding box center [1091, 521] width 163 height 55
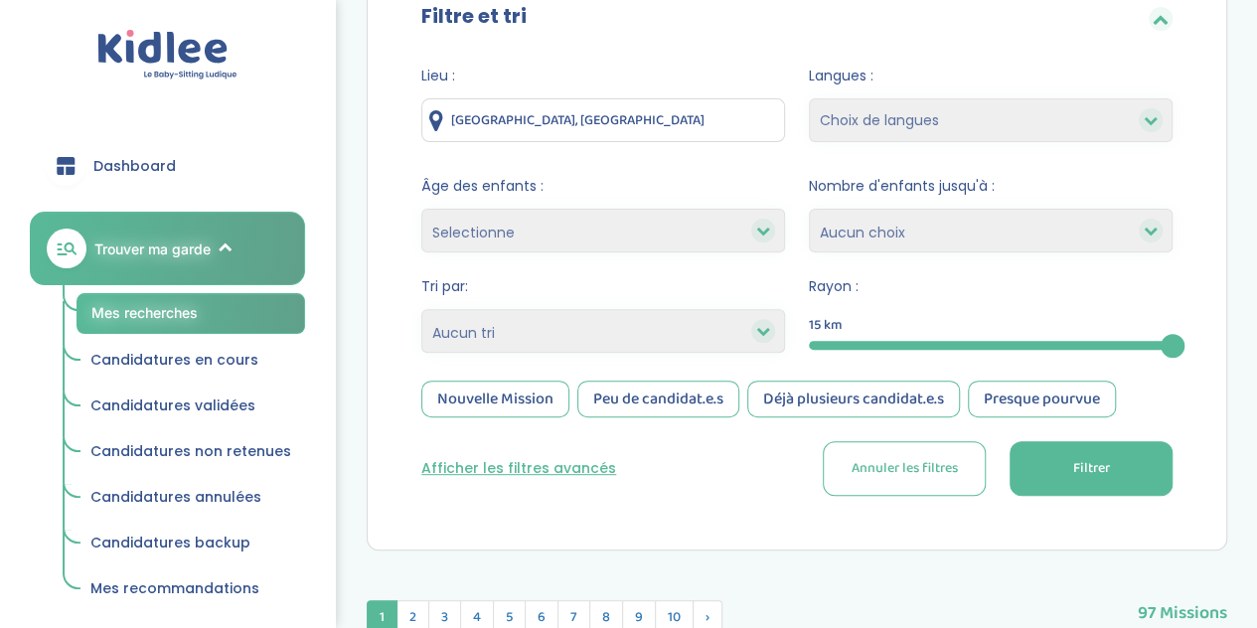
scroll to position [219, 0]
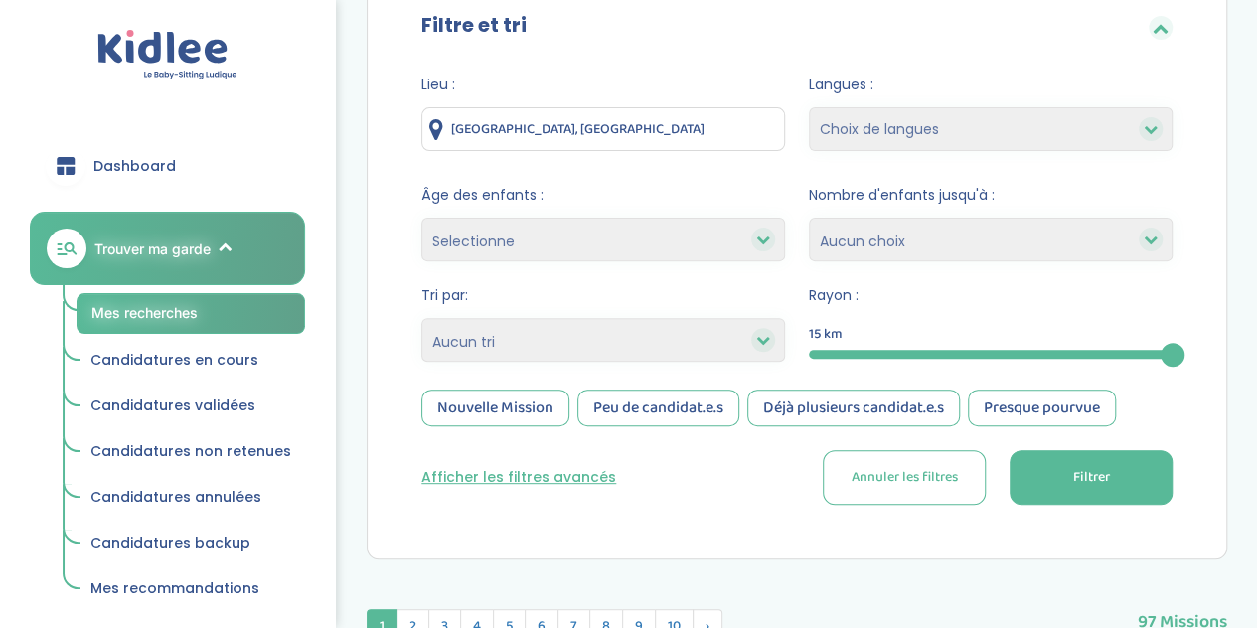
click at [584, 244] on select "Selectionne moins de 3 ans entre 3 et 6 ans plus de 6 ans" at bounding box center [603, 240] width 364 height 44
select select "3-6"
click at [421, 218] on select "Selectionne moins de 3 ans entre 3 et 6 ans plus de 6 ans" at bounding box center [603, 240] width 364 height 44
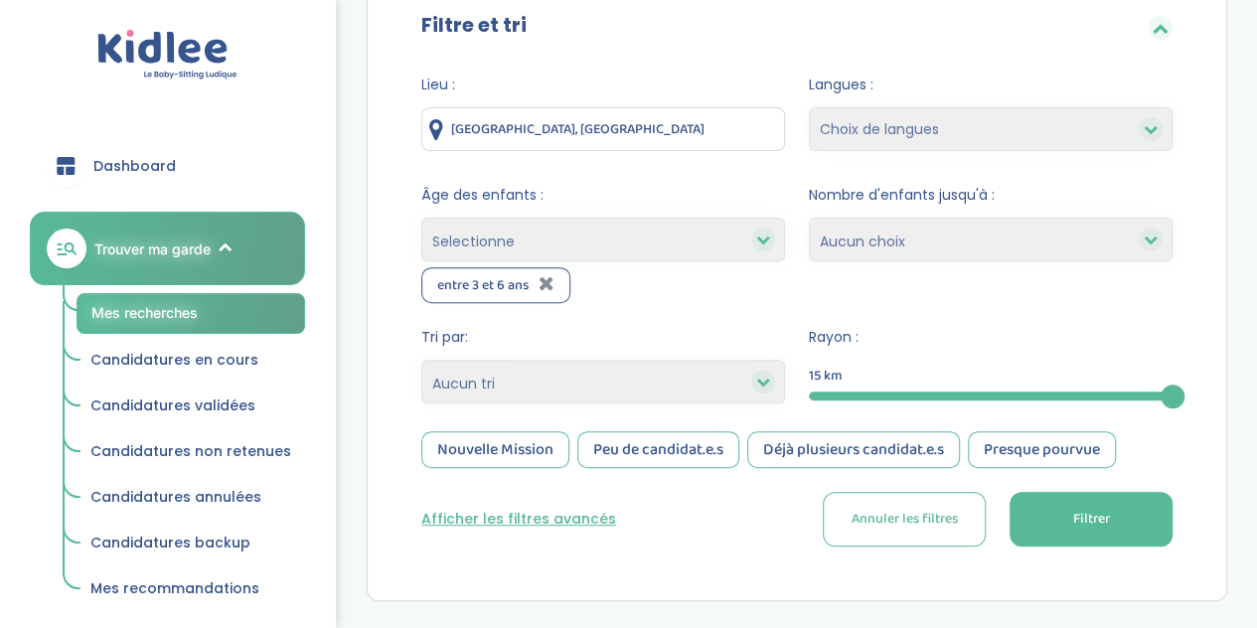
click at [553, 238] on select "Selectionne moins de 3 ans entre 3 et 6 ans plus de 6 ans" at bounding box center [603, 240] width 364 height 44
select select "+6"
click at [421, 218] on select "Selectionne moins de 3 ans entre 3 et 6 ans plus de 6 ans" at bounding box center [603, 240] width 364 height 44
select select
click at [902, 244] on select "1 2 3 4 Aucun choix" at bounding box center [991, 240] width 364 height 44
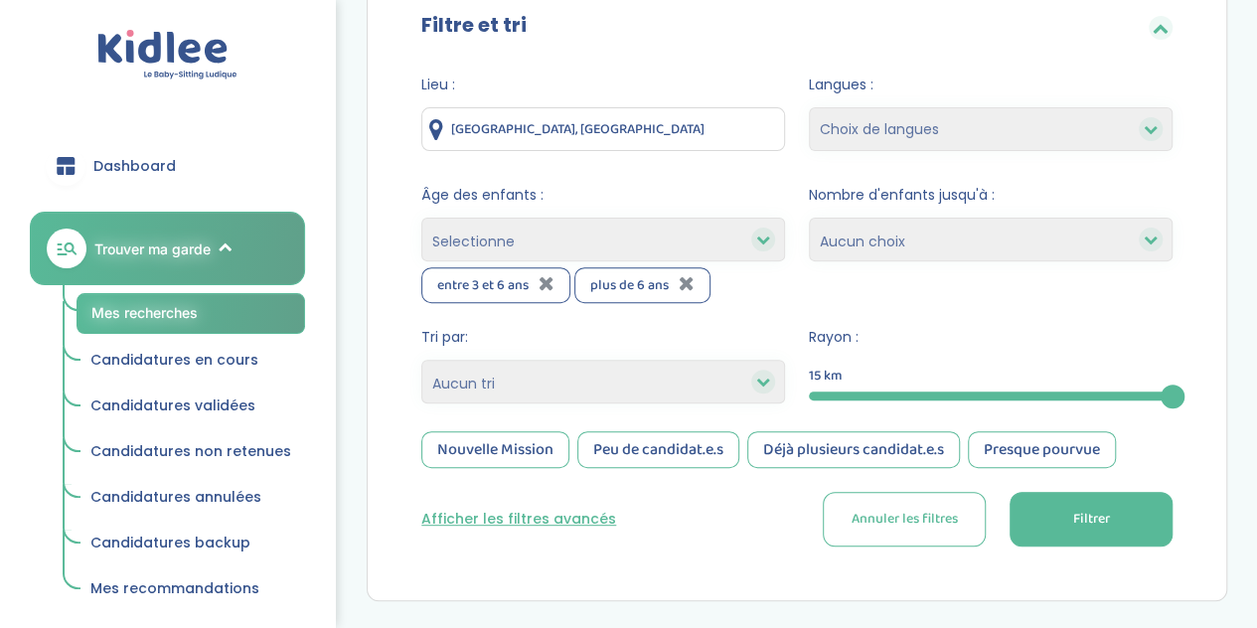
select select "2"
click at [809, 218] on select "1 2 3 4 Aucun choix" at bounding box center [991, 240] width 364 height 44
click at [1048, 518] on button "Filtrer" at bounding box center [1091, 519] width 163 height 55
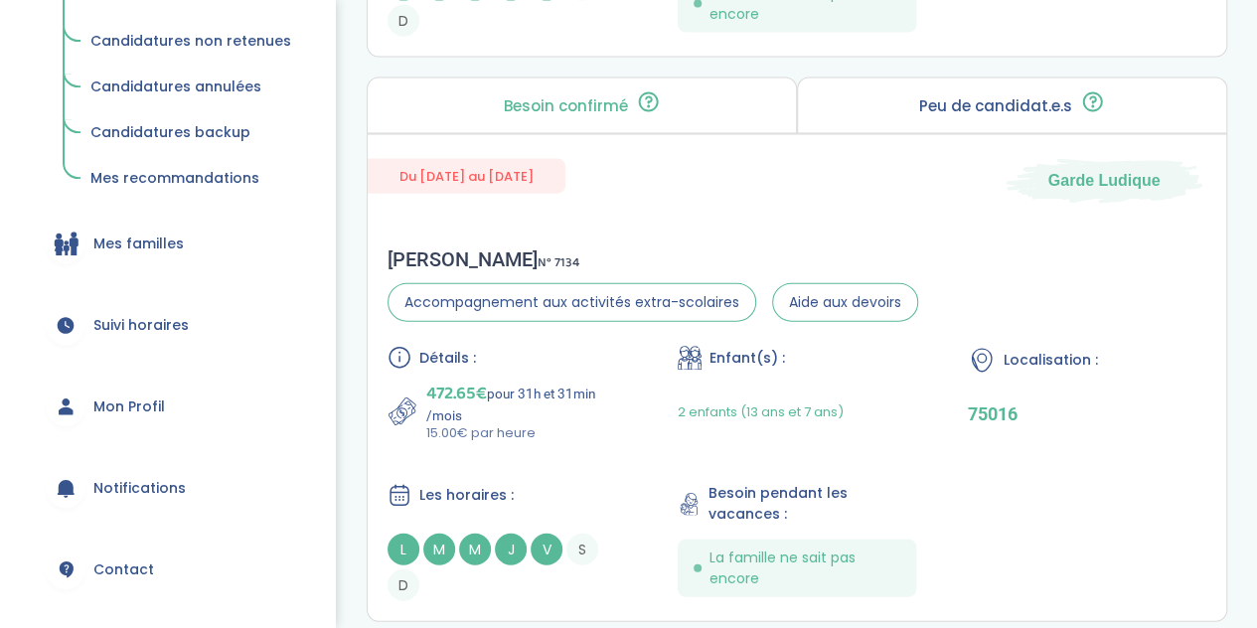
scroll to position [460, 0]
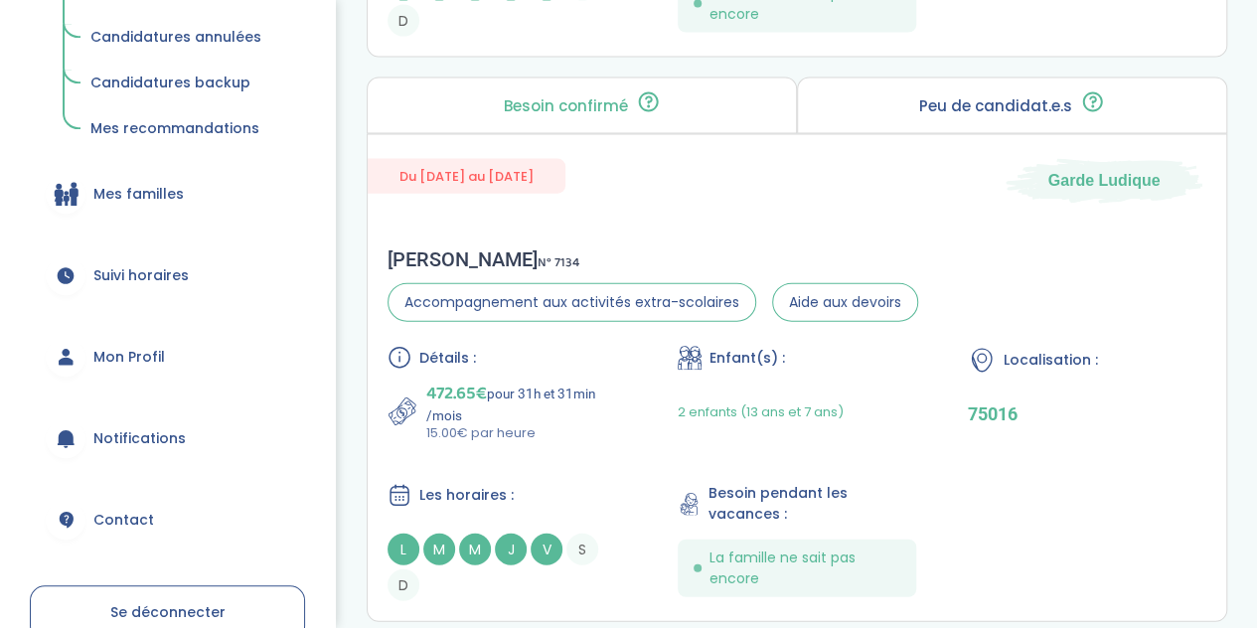
click at [140, 349] on span "Mon Profil" at bounding box center [129, 357] width 72 height 21
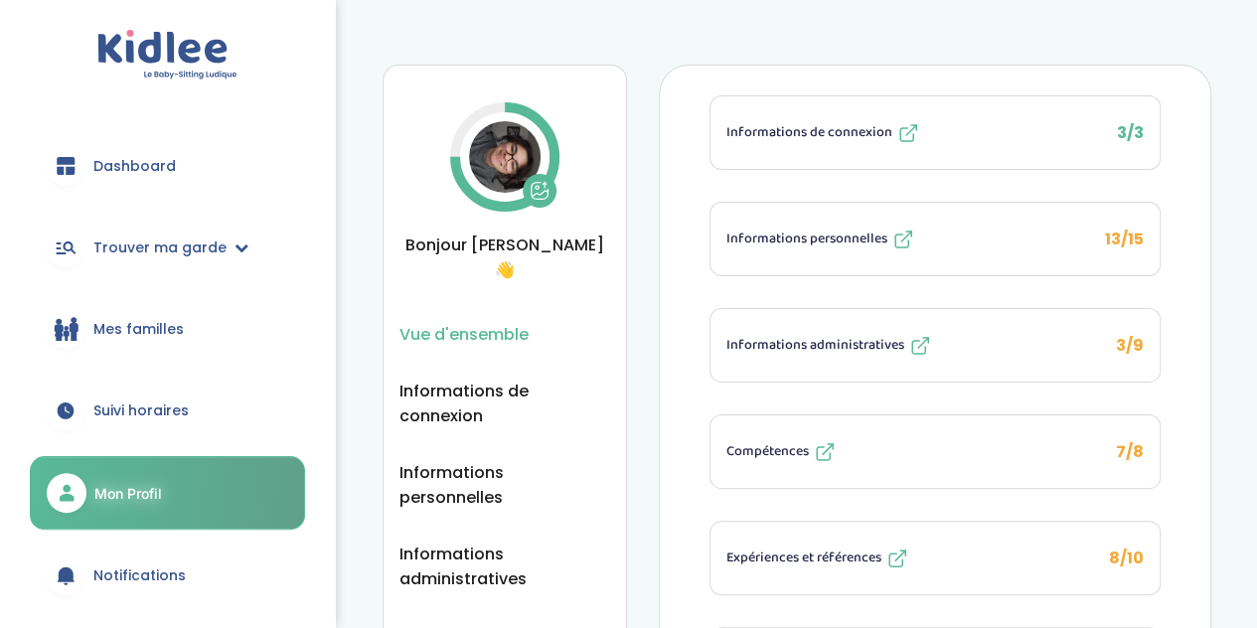
click at [498, 152] on img at bounding box center [505, 157] width 72 height 72
click at [544, 198] on icon at bounding box center [540, 191] width 20 height 20
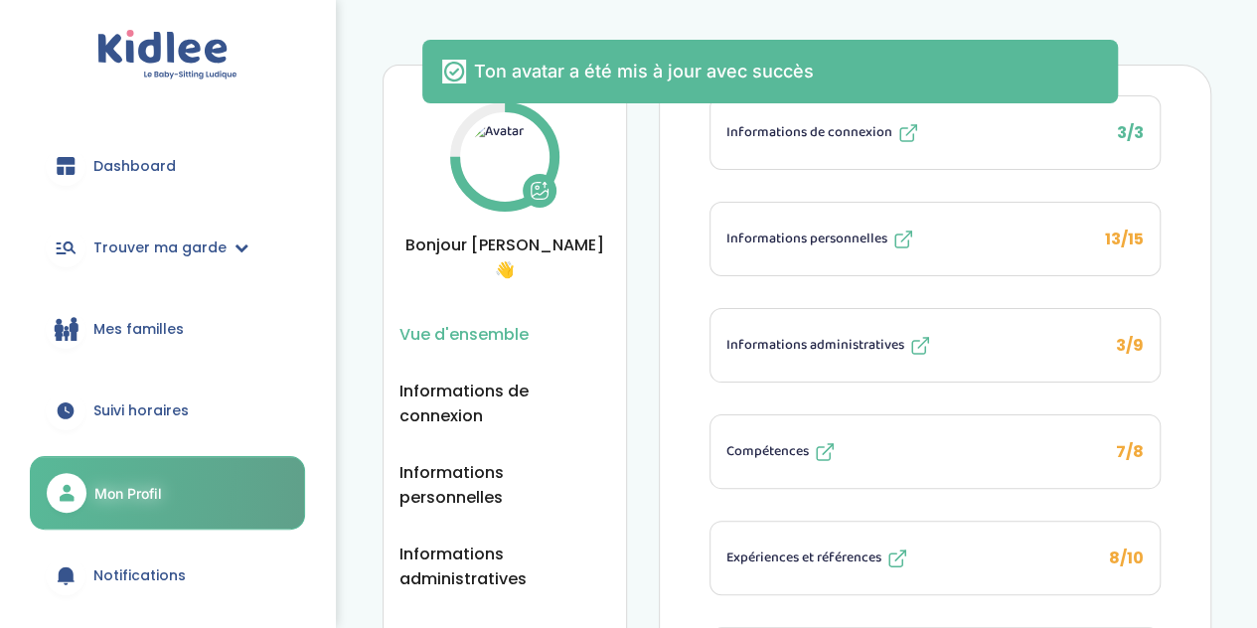
click at [645, 284] on div "Vue d'ensemble Vue d'ensemble Informations de connexion Informations personnell…" at bounding box center [797, 458] width 829 height 786
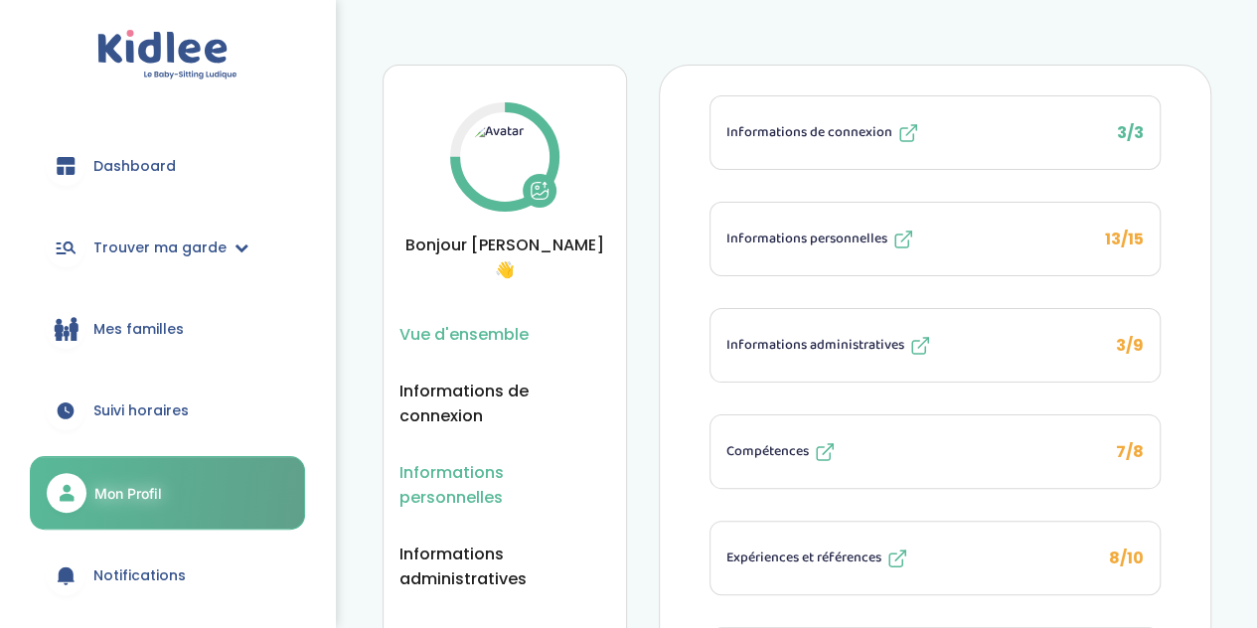
drag, startPoint x: 872, startPoint y: 383, endPoint x: 523, endPoint y: 442, distance: 353.9
click at [523, 442] on div "Vue d'ensemble Vue d'ensemble Informations de connexion Informations personnell…" at bounding box center [797, 458] width 829 height 786
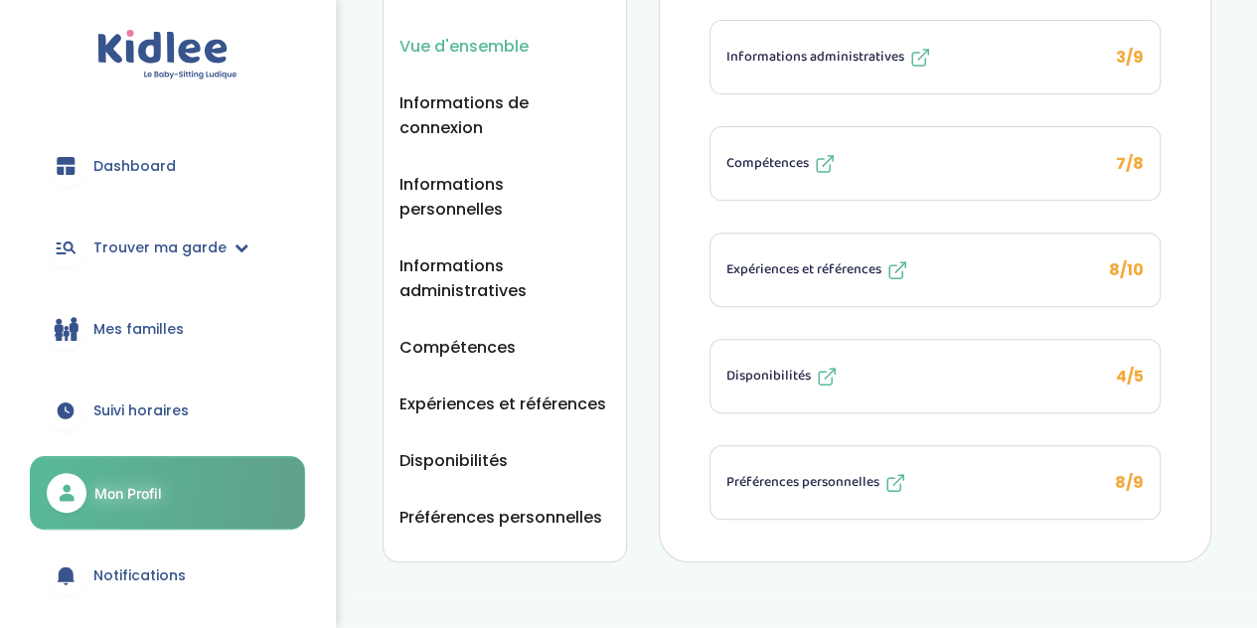
scroll to position [291, 0]
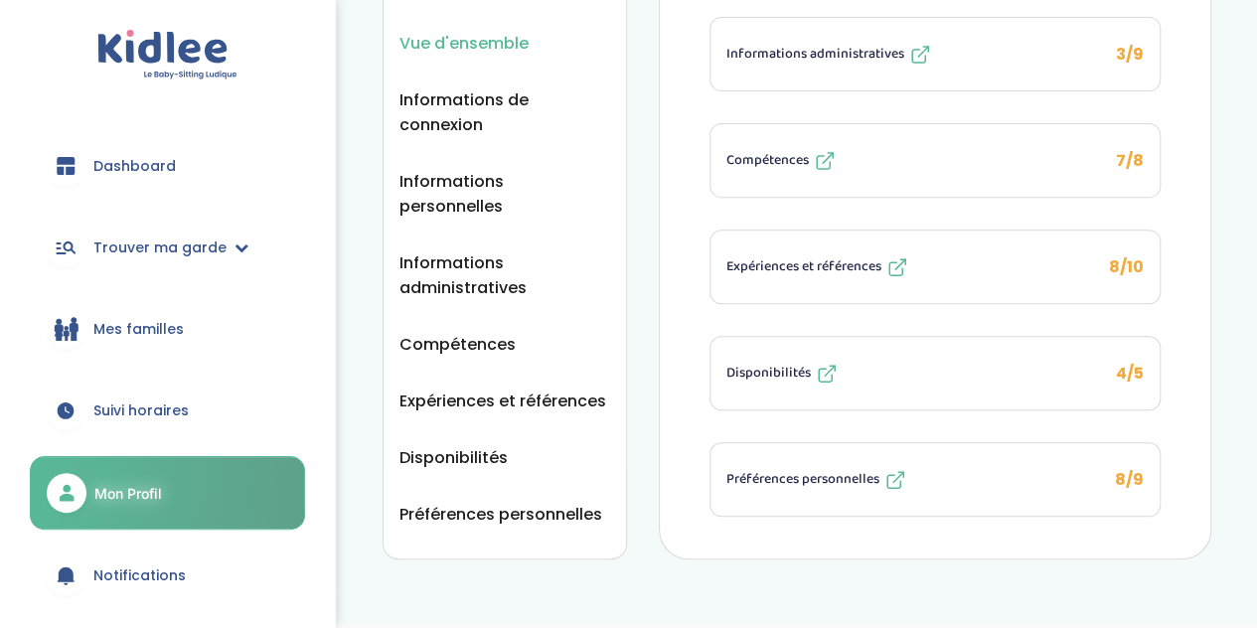
click at [487, 410] on ul "Vue d'ensemble Informations de connexion Informations personnelles Informations…" at bounding box center [504, 279] width 211 height 496
click at [487, 445] on li "Disponibilités" at bounding box center [504, 457] width 211 height 25
click at [489, 445] on span "Disponibilités" at bounding box center [453, 457] width 108 height 25
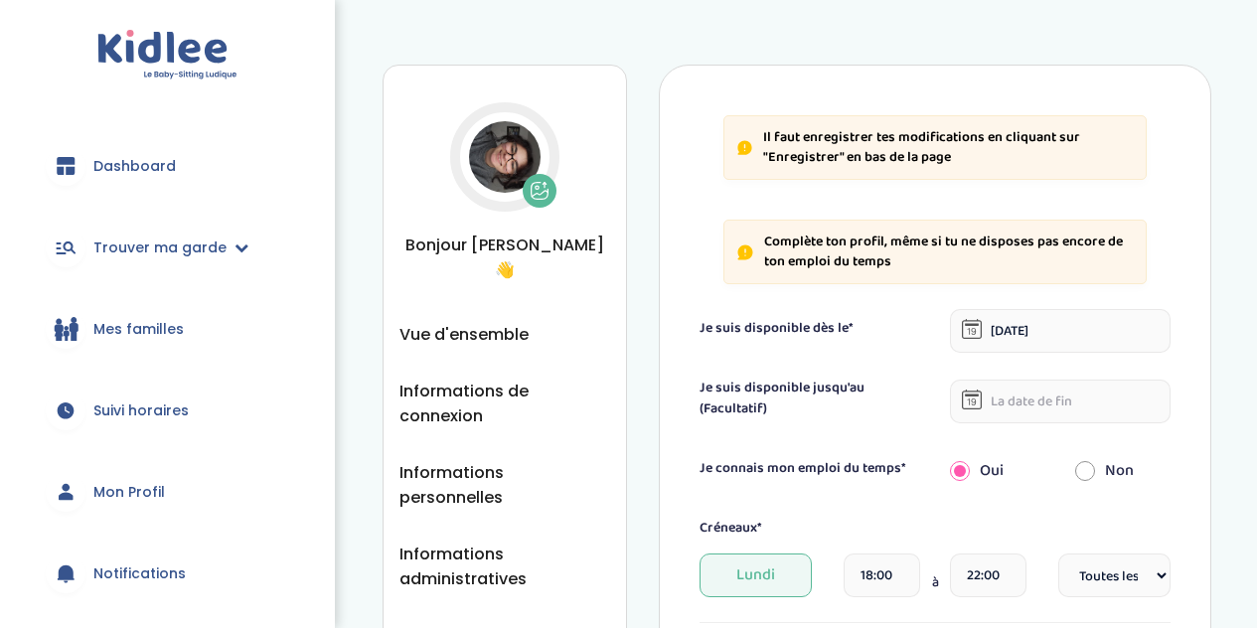
select select "1"
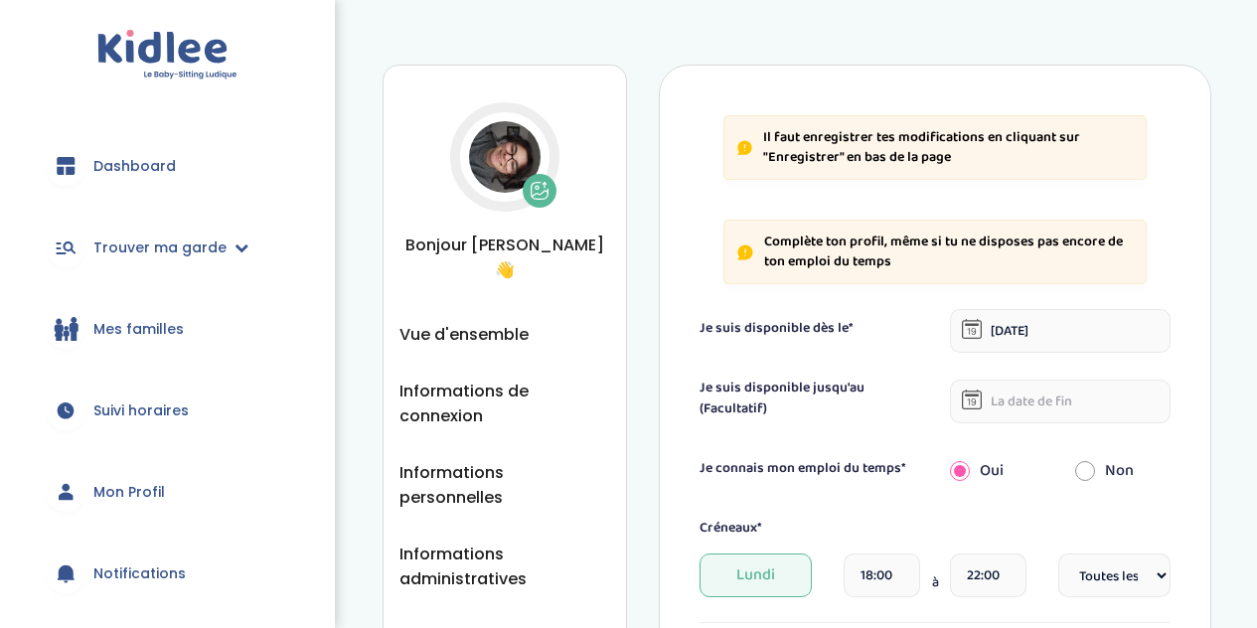
select select "1"
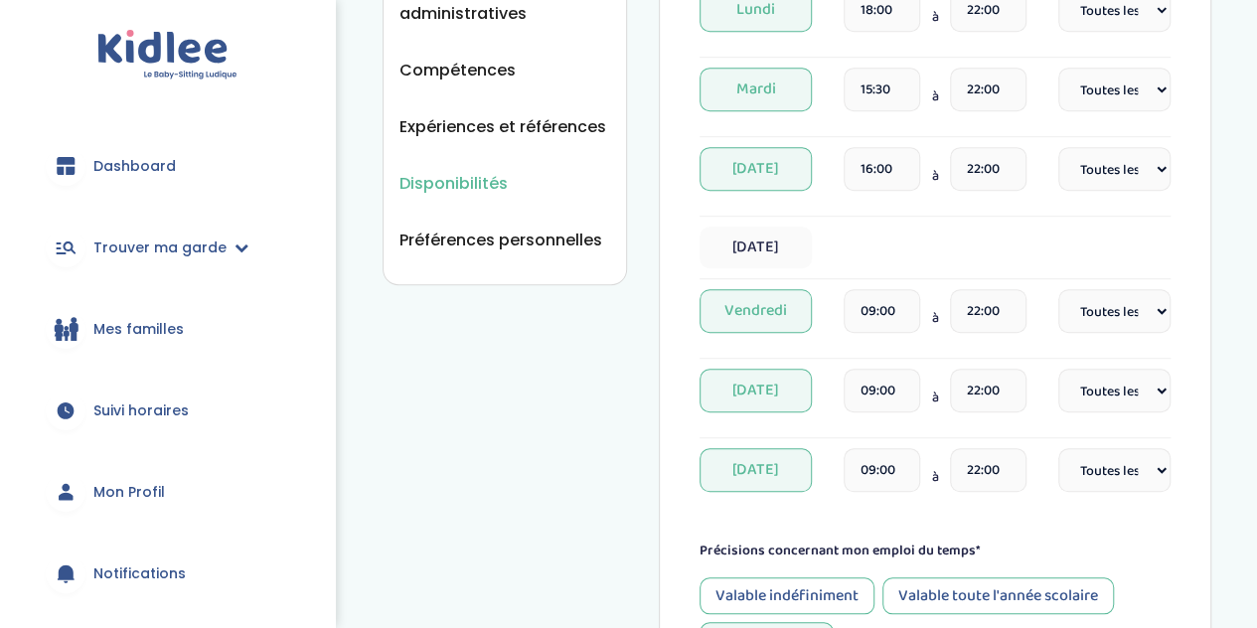
scroll to position [567, 0]
click at [1109, 311] on select "Fréquence Toutes les semaines Toutes les 2 semaines Tous les mois" at bounding box center [1114, 309] width 112 height 44
click at [1058, 287] on select "Fréquence Toutes les semaines Toutes les 2 semaines Tous les mois" at bounding box center [1114, 309] width 112 height 44
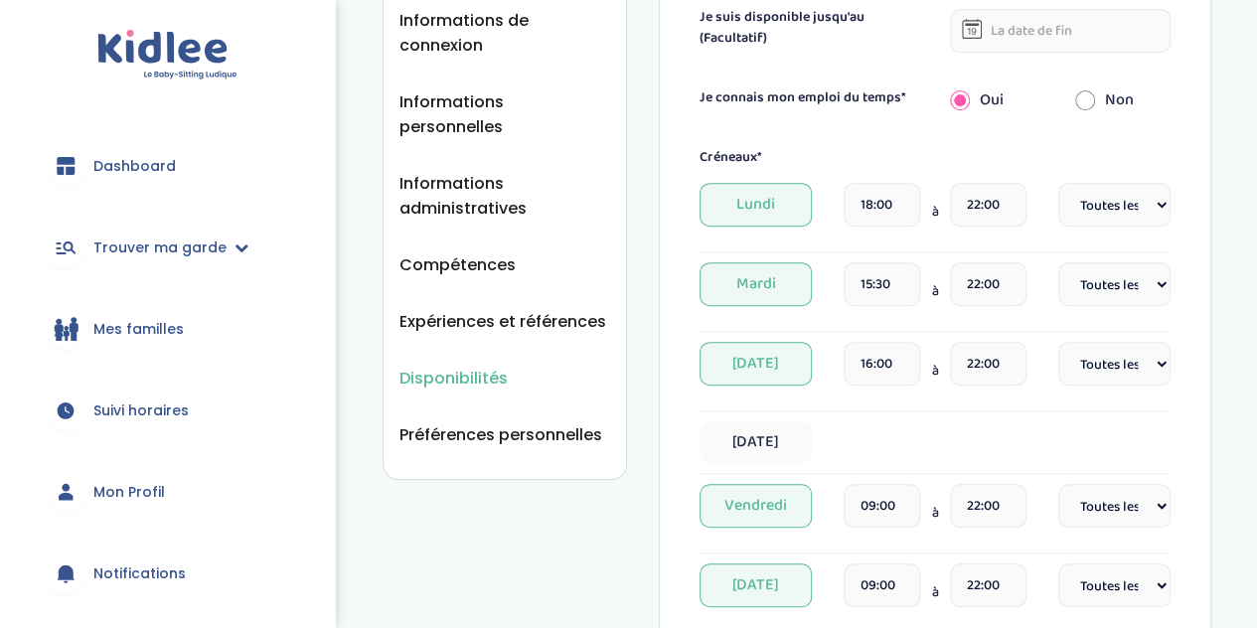
scroll to position [374, 0]
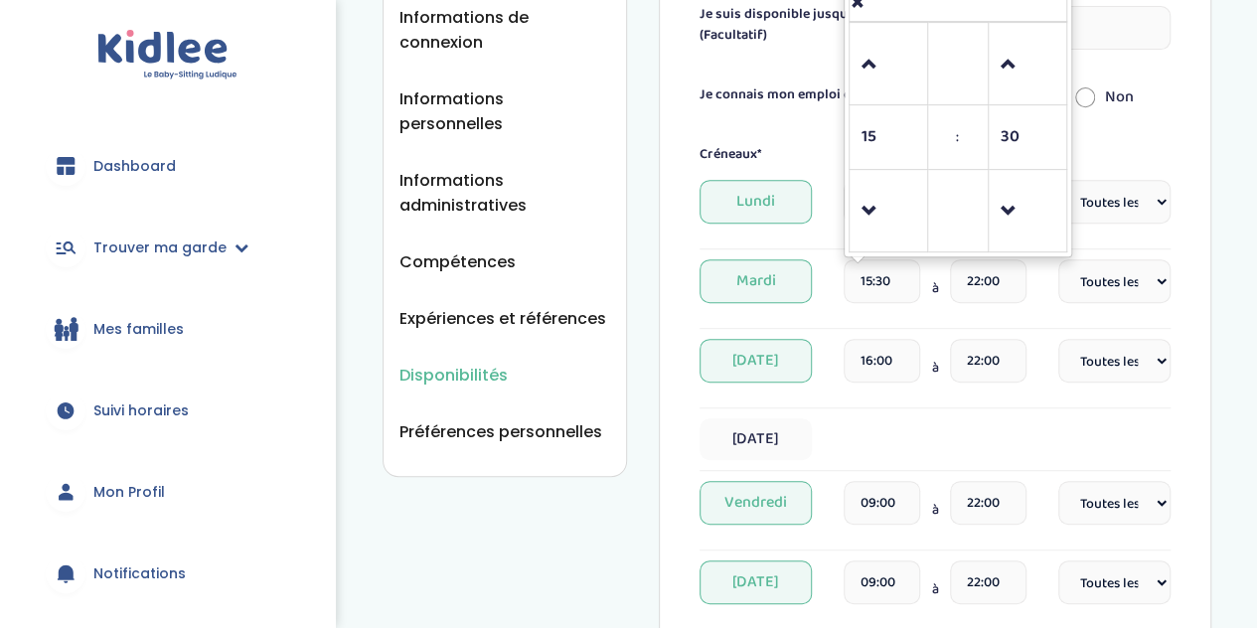
drag, startPoint x: 904, startPoint y: 277, endPoint x: 844, endPoint y: 279, distance: 60.7
click at [844, 279] on input "15:30" at bounding box center [883, 281] width 78 height 44
click at [877, 194] on span at bounding box center [889, 212] width 54 height 54
click at [877, 82] on span at bounding box center [889, 65] width 54 height 54
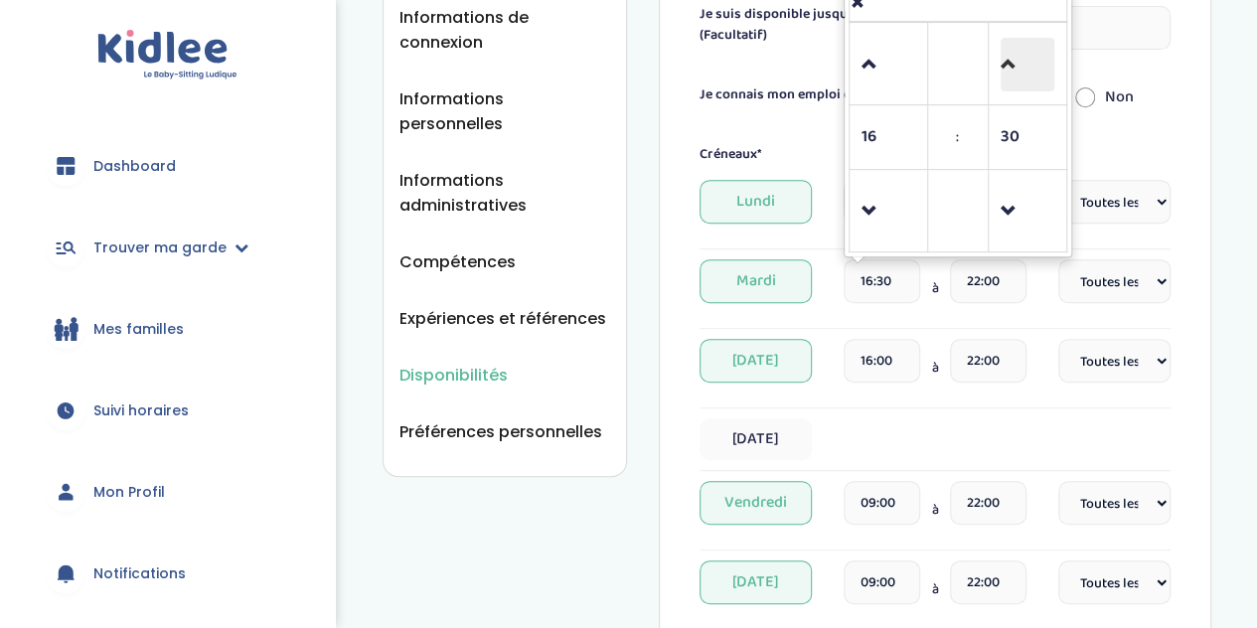
click at [1008, 61] on span at bounding box center [1028, 65] width 54 height 54
click at [1021, 202] on span at bounding box center [1028, 212] width 54 height 54
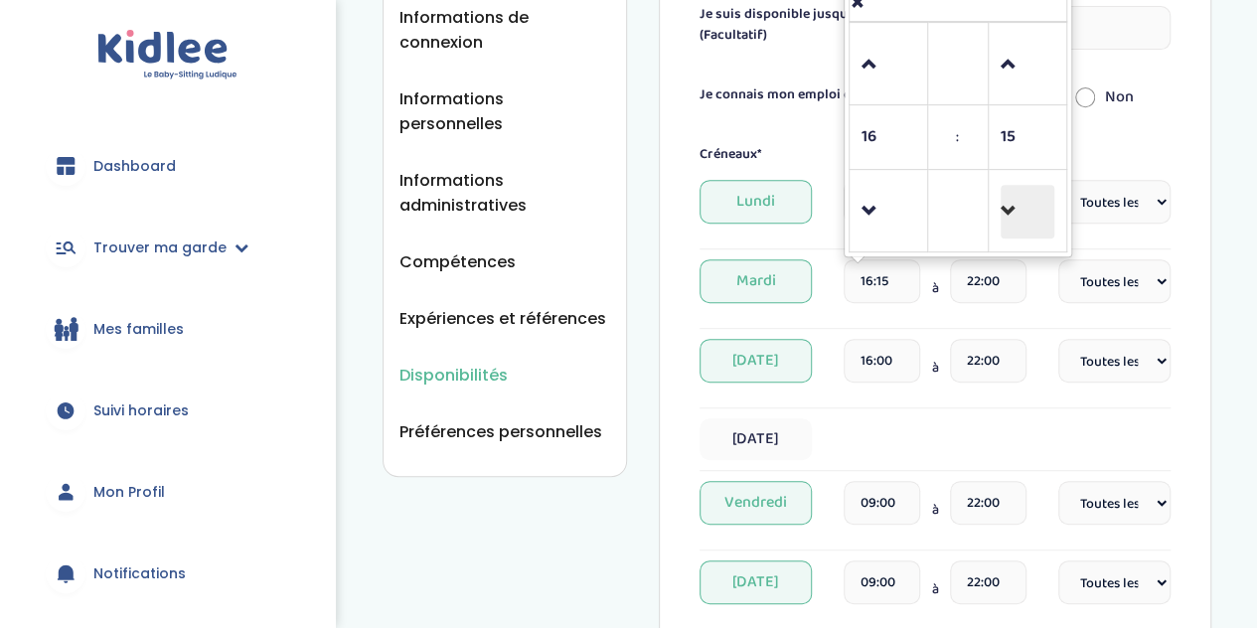
click at [1021, 202] on span at bounding box center [1028, 212] width 54 height 54
click at [1006, 75] on span at bounding box center [1028, 65] width 54 height 54
type input "16:00"
click at [871, 320] on div "Mardi 16:00 16 : 00 00 01 02 03 04 05 06 07 08 09 10 11 12 13 14 15 16 17 18 19…" at bounding box center [935, 294] width 471 height 70
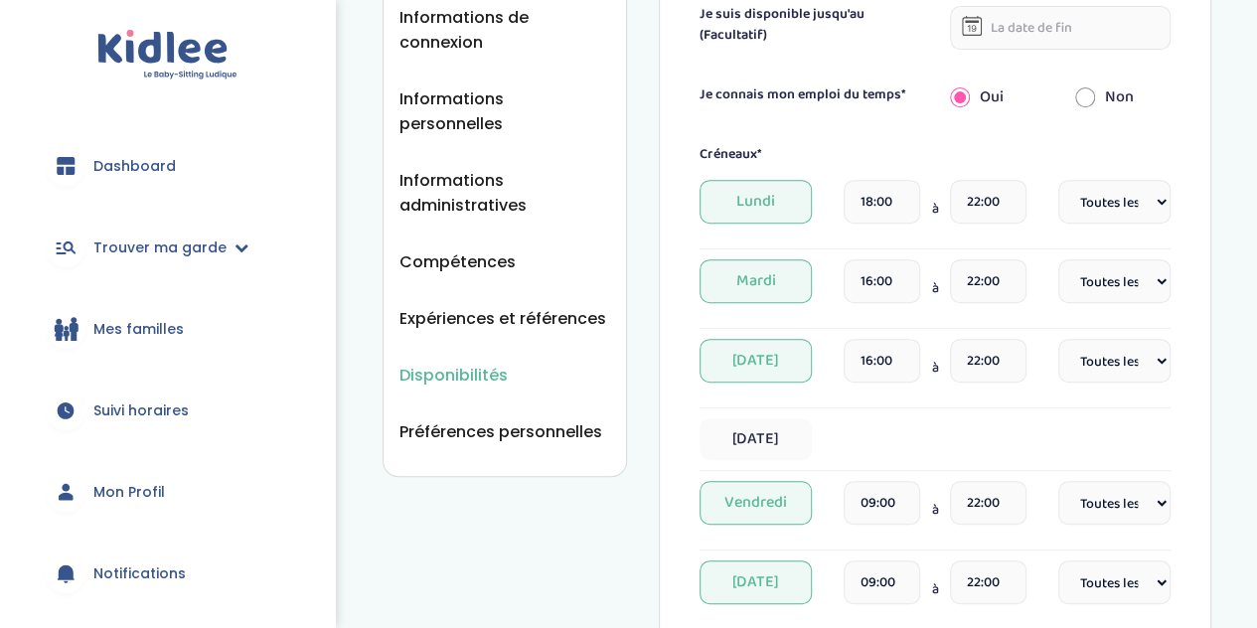
click at [887, 357] on input "16:00" at bounding box center [883, 361] width 78 height 44
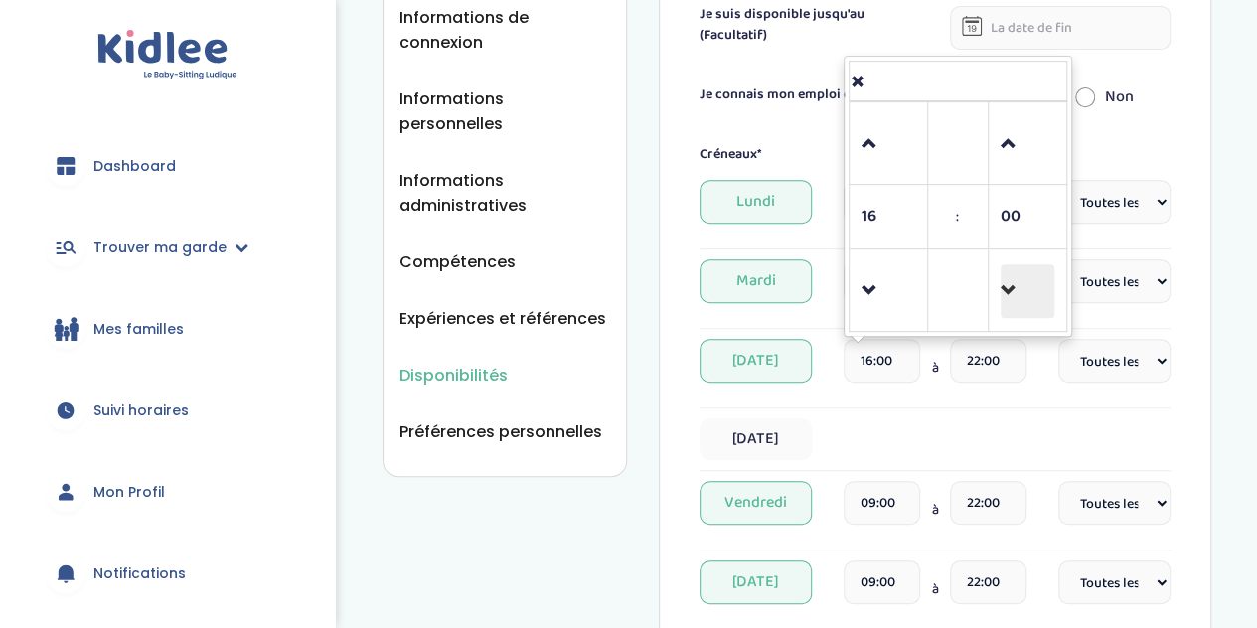
click at [1018, 276] on span at bounding box center [1028, 291] width 54 height 54
drag, startPoint x: 1018, startPoint y: 276, endPoint x: 1016, endPoint y: 150, distance: 126.2
click at [1016, 150] on tbody "15 : 45" at bounding box center [958, 217] width 218 height 230
click at [1016, 153] on span at bounding box center [1028, 144] width 54 height 54
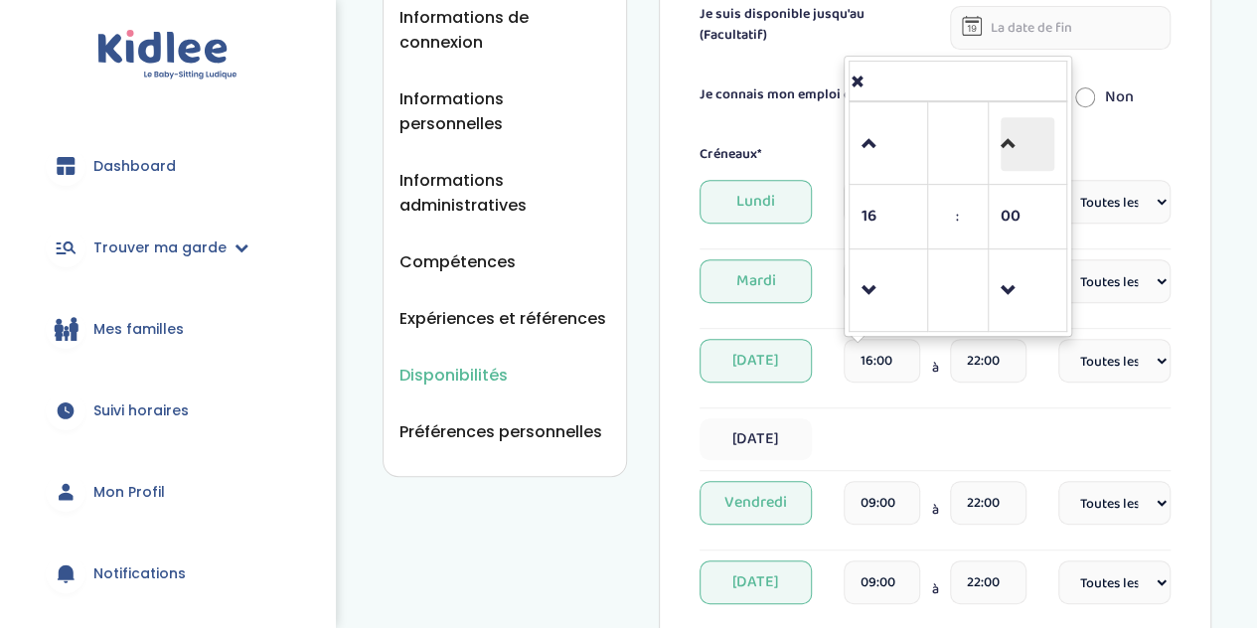
type input "16:15"
drag, startPoint x: 1230, startPoint y: 282, endPoint x: 1171, endPoint y: 282, distance: 59.6
click at [1230, 282] on div "Disponibilités Vue d'ensemble Informations de connexion Informations personnell…" at bounding box center [797, 480] width 920 height 1648
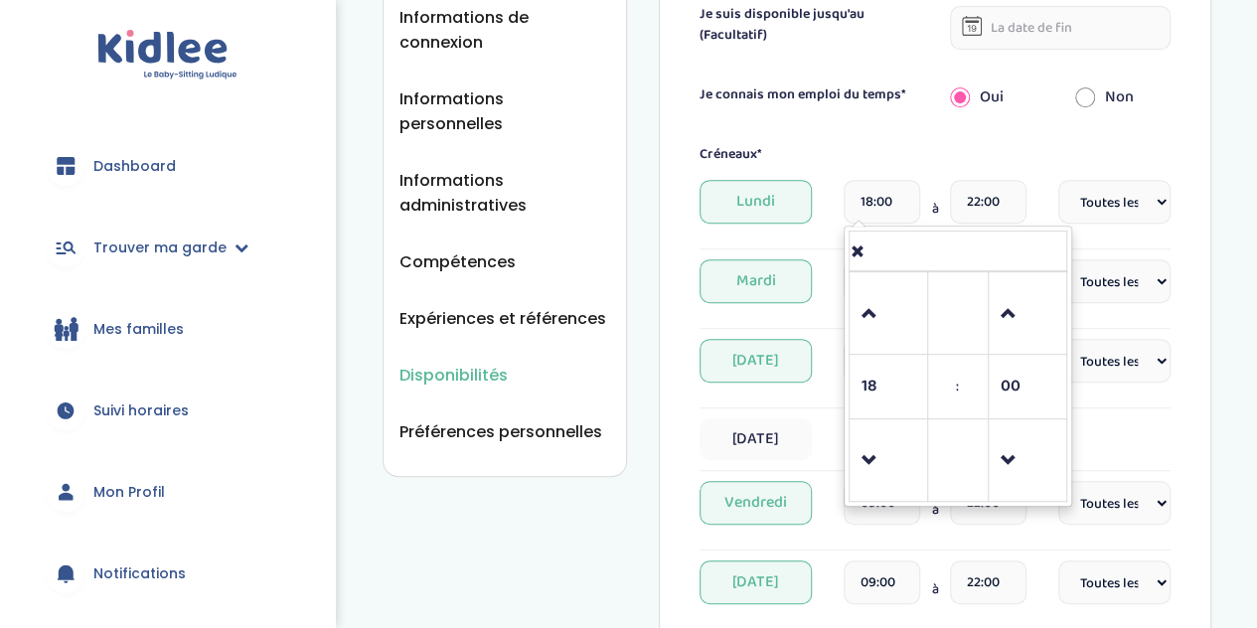
click at [888, 199] on input "18:00" at bounding box center [883, 202] width 78 height 44
click at [1031, 335] on span at bounding box center [1028, 314] width 54 height 54
type input "18:15"
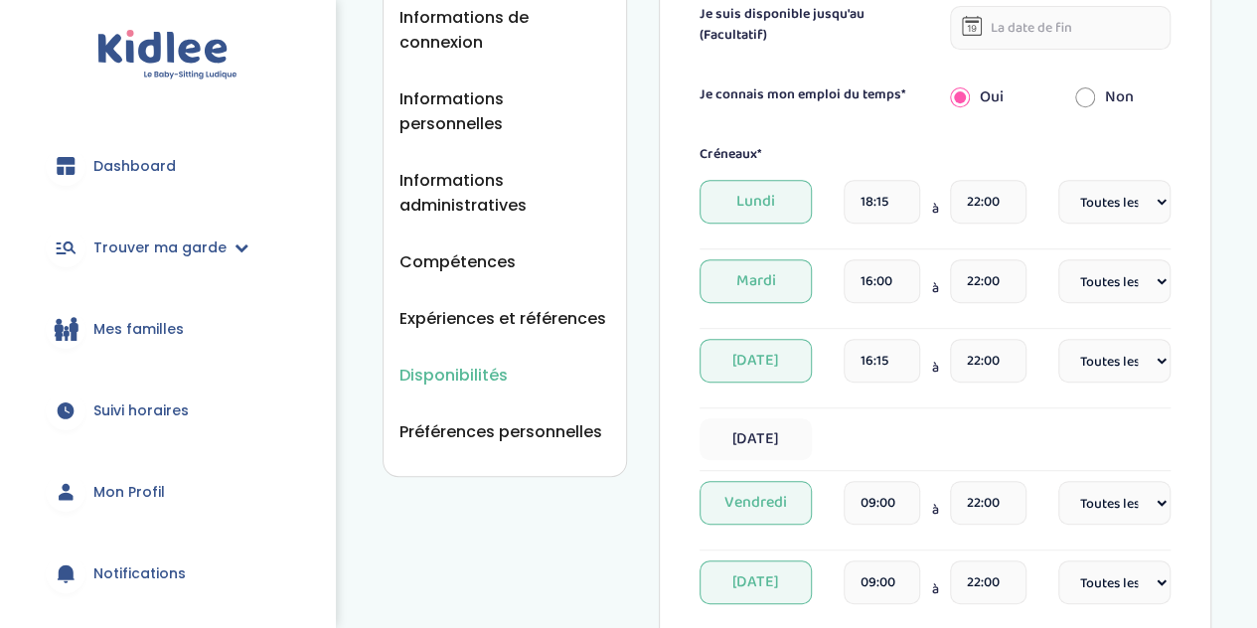
click at [1218, 277] on div "Disponibilités Vue d'ensemble Informations de connexion Informations personnell…" at bounding box center [797, 480] width 920 height 1648
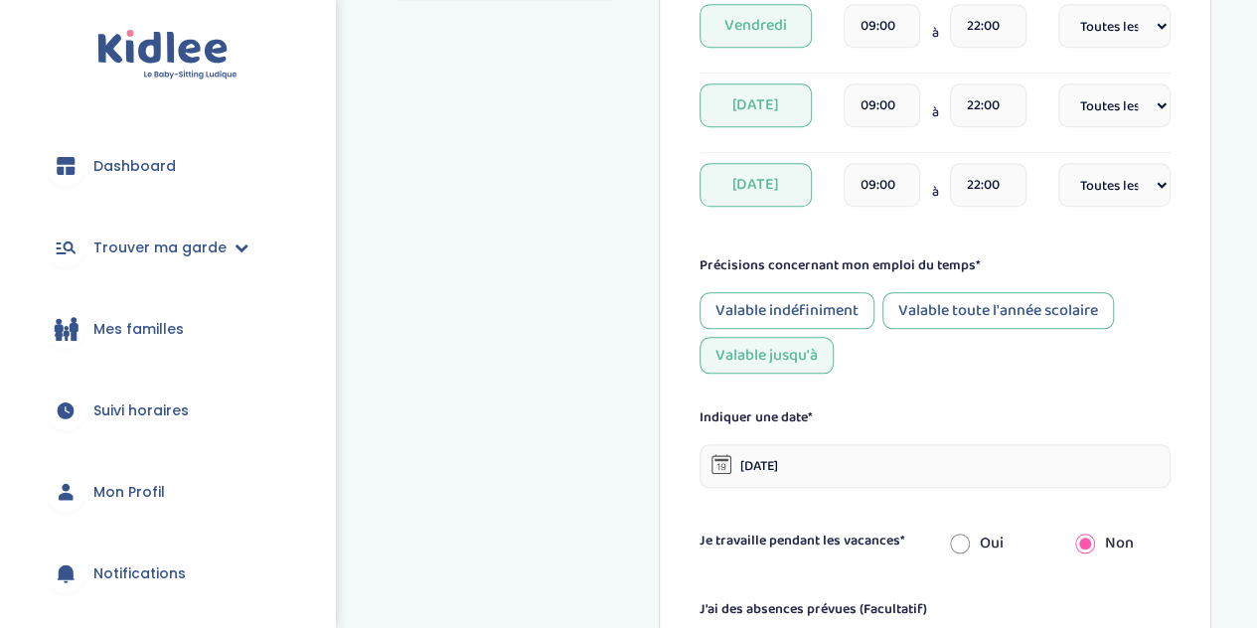
scroll to position [1161, 0]
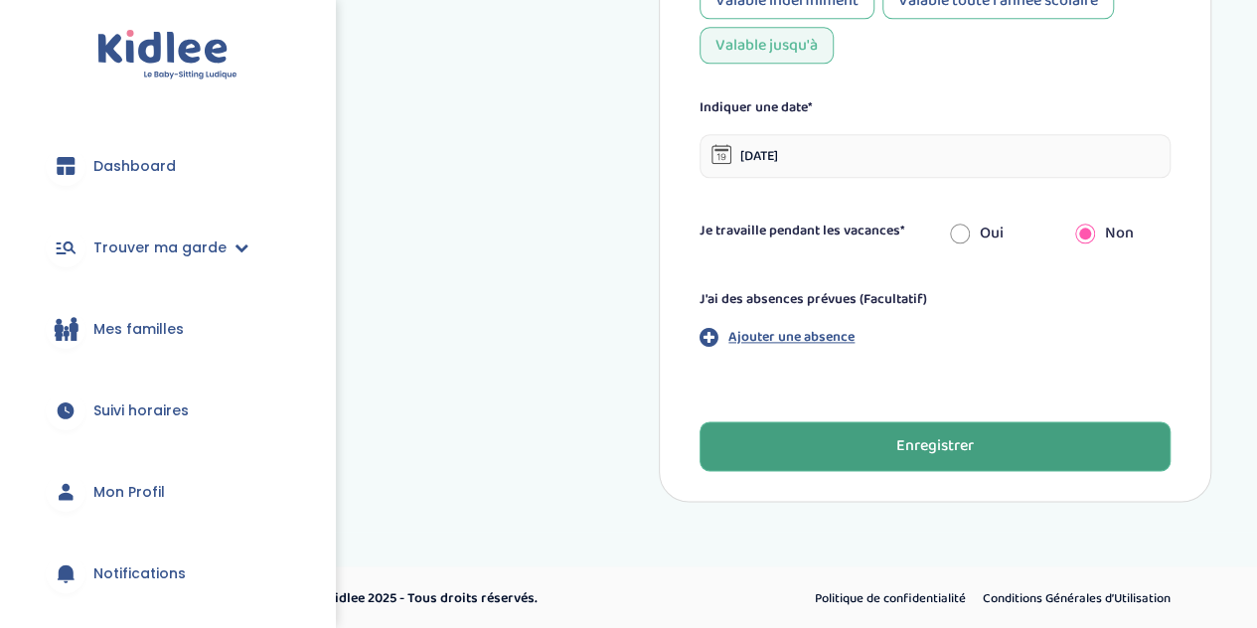
click at [912, 428] on button "Enregistrer" at bounding box center [935, 446] width 471 height 50
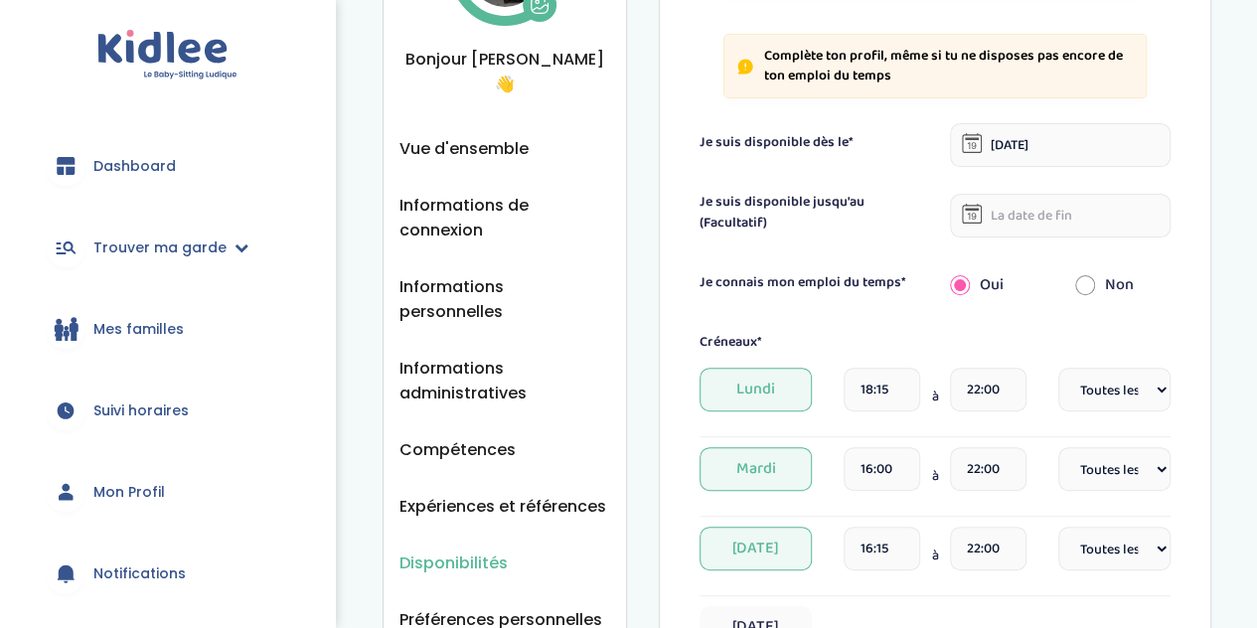
scroll to position [187, 0]
click at [461, 436] on span "Compétences" at bounding box center [457, 448] width 116 height 25
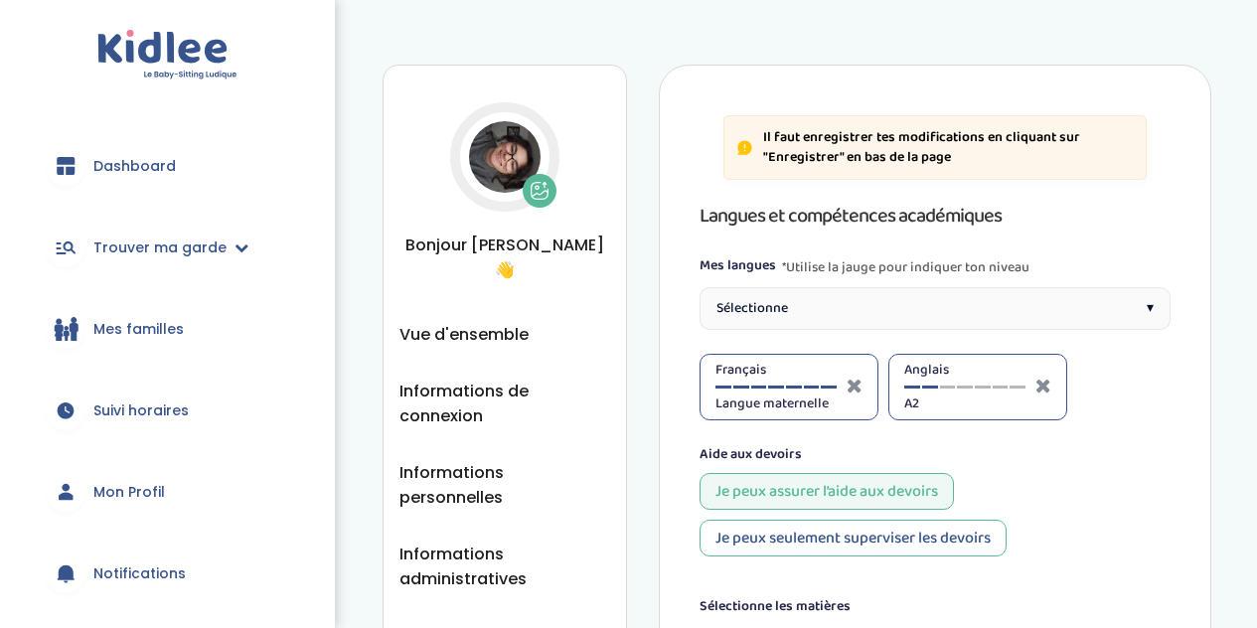
select select "3eme"
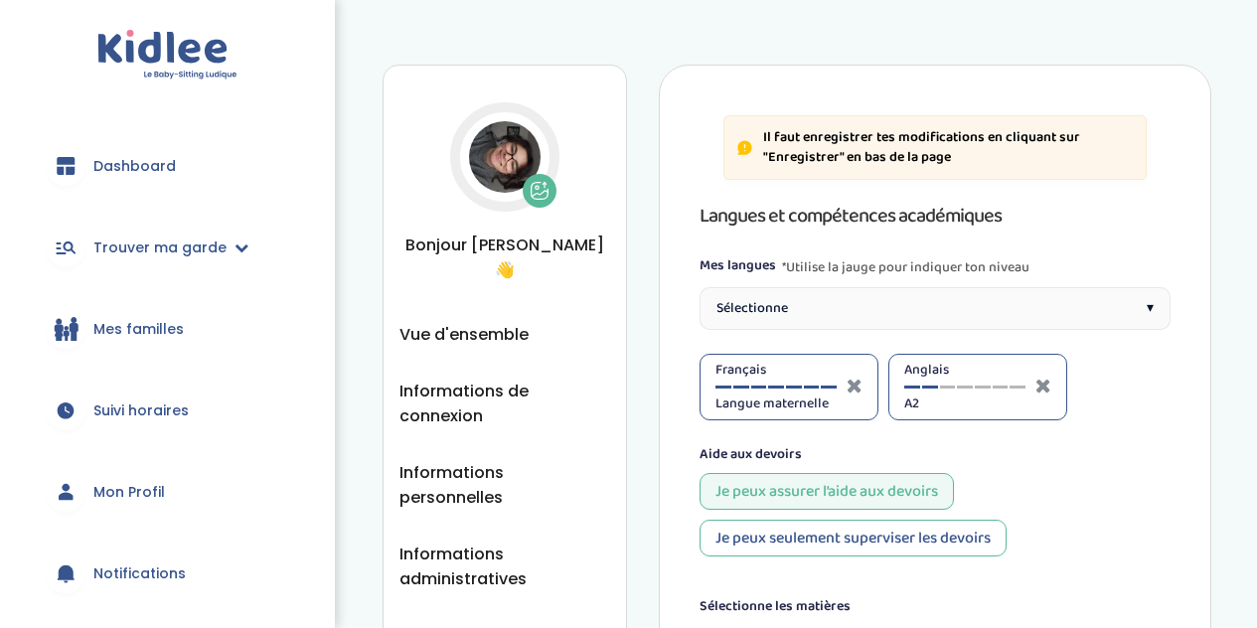
select select "3eme"
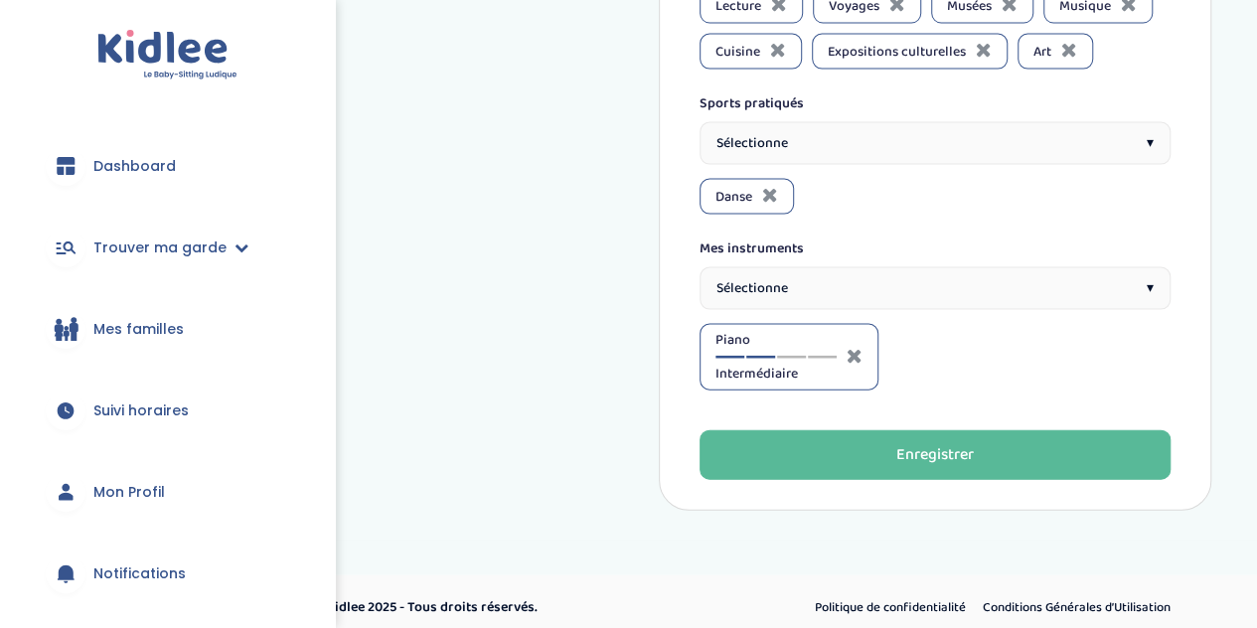
scroll to position [2023, 0]
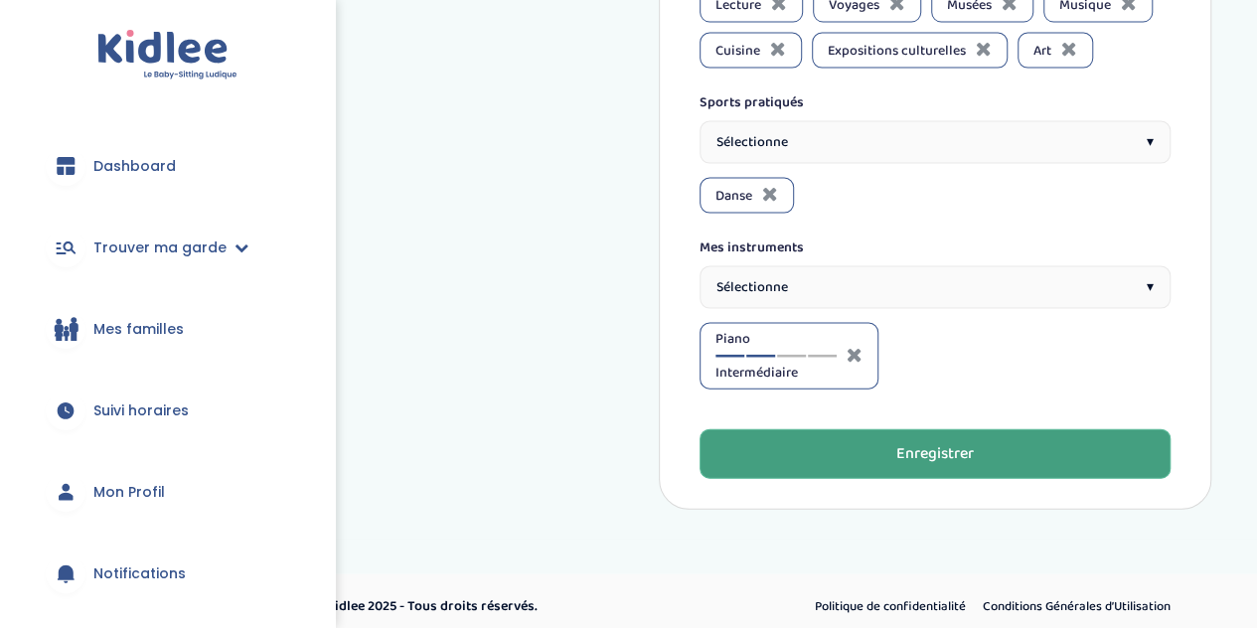
click at [1143, 458] on button "Enregistrer" at bounding box center [935, 454] width 471 height 50
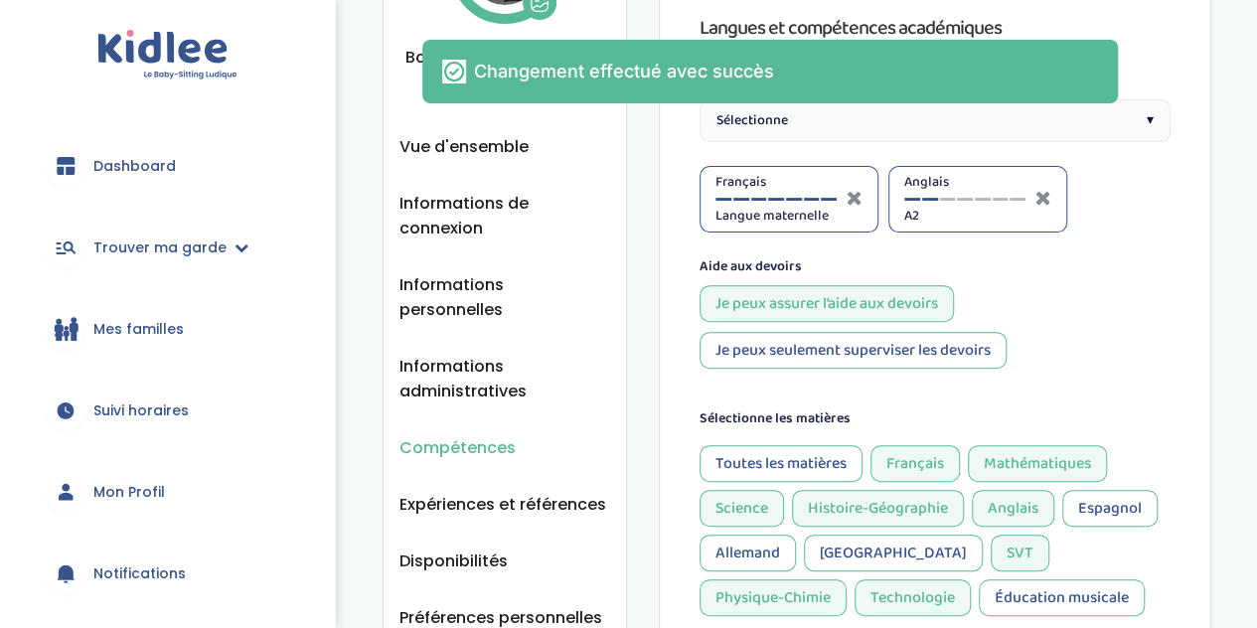
scroll to position [40, 0]
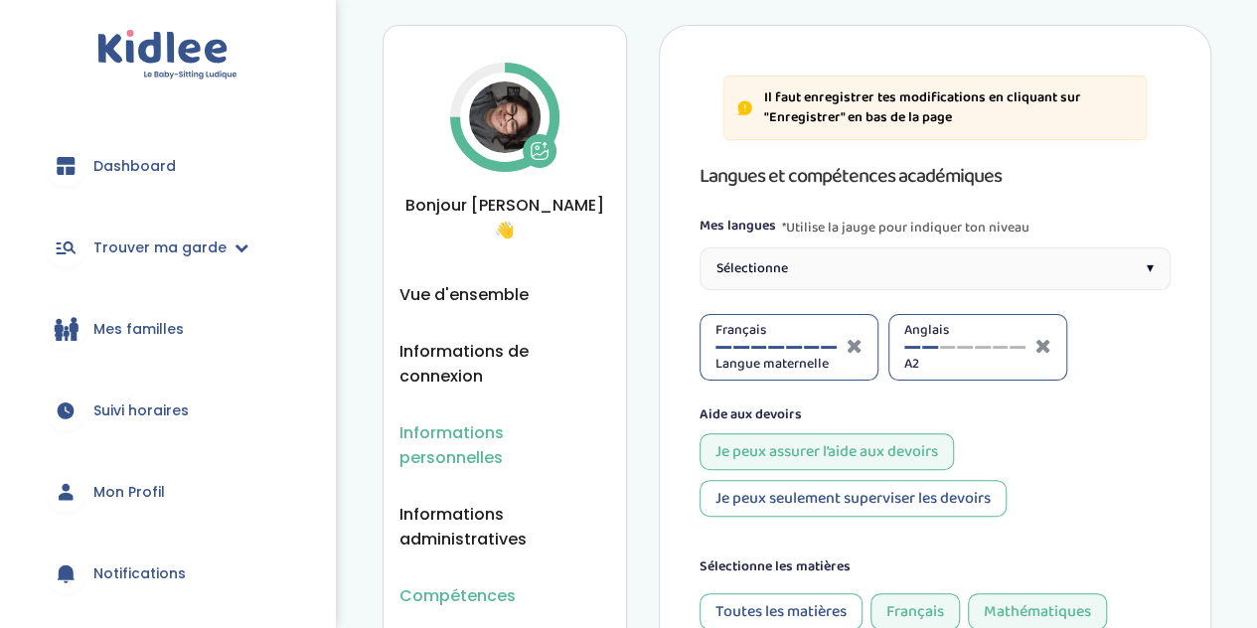
click at [531, 420] on span "Informations personnelles" at bounding box center [504, 445] width 211 height 50
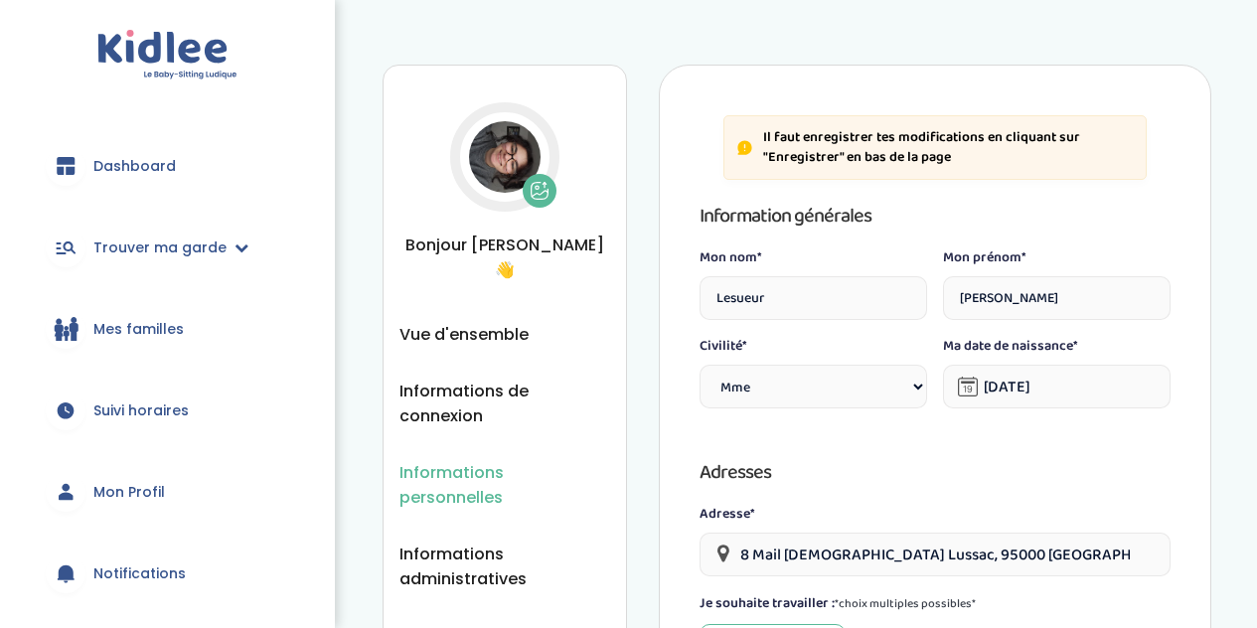
select select "1"
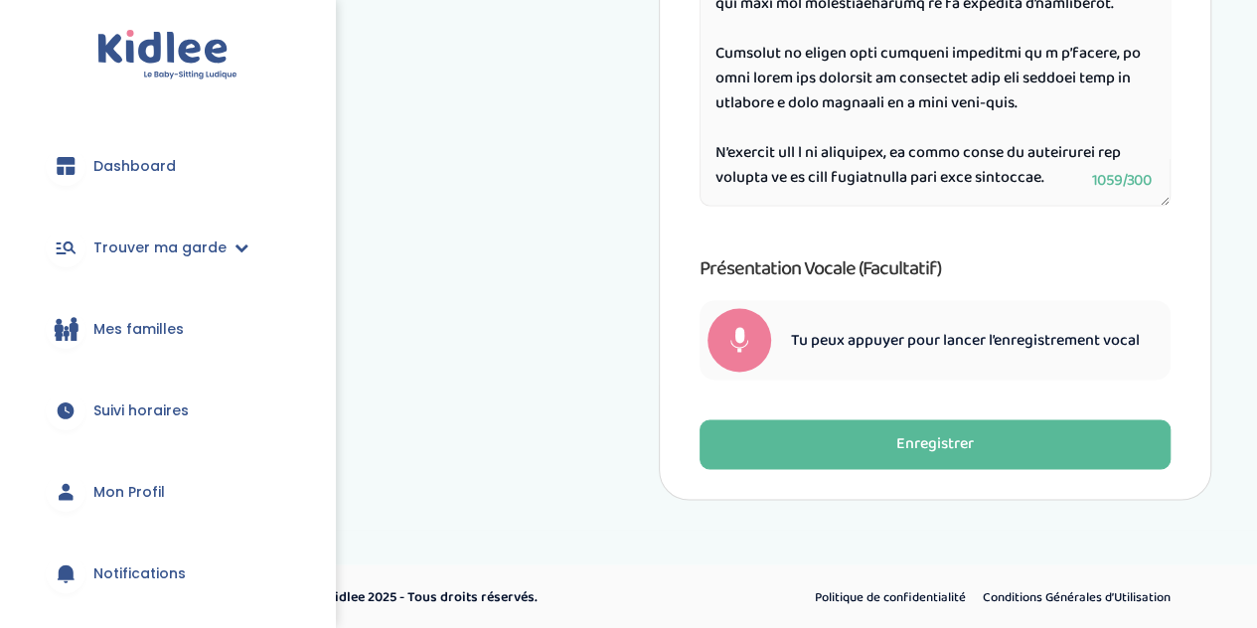
scroll to position [1381, 0]
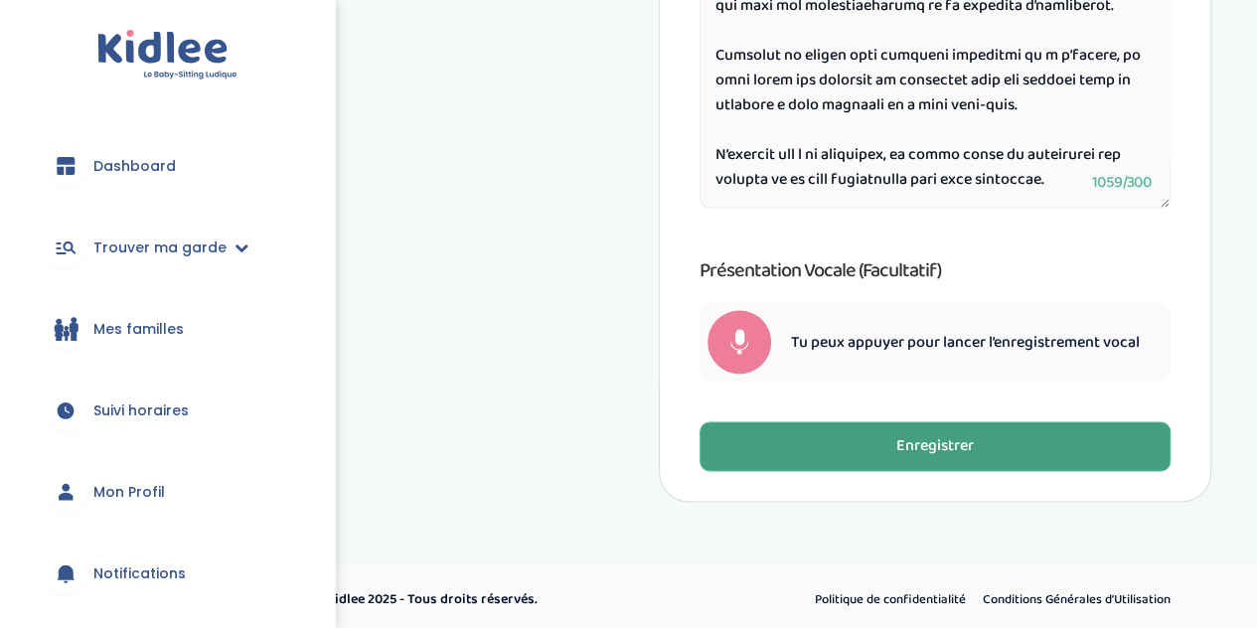
click at [1151, 462] on button "Enregistrer" at bounding box center [935, 446] width 471 height 50
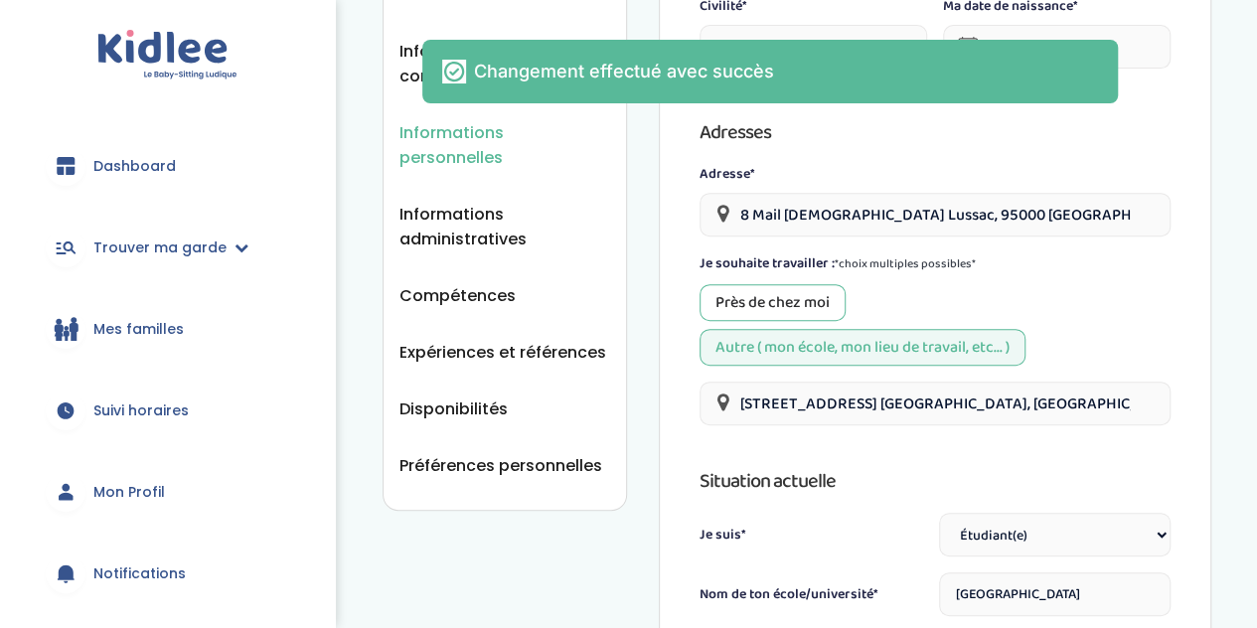
scroll to position [0, 0]
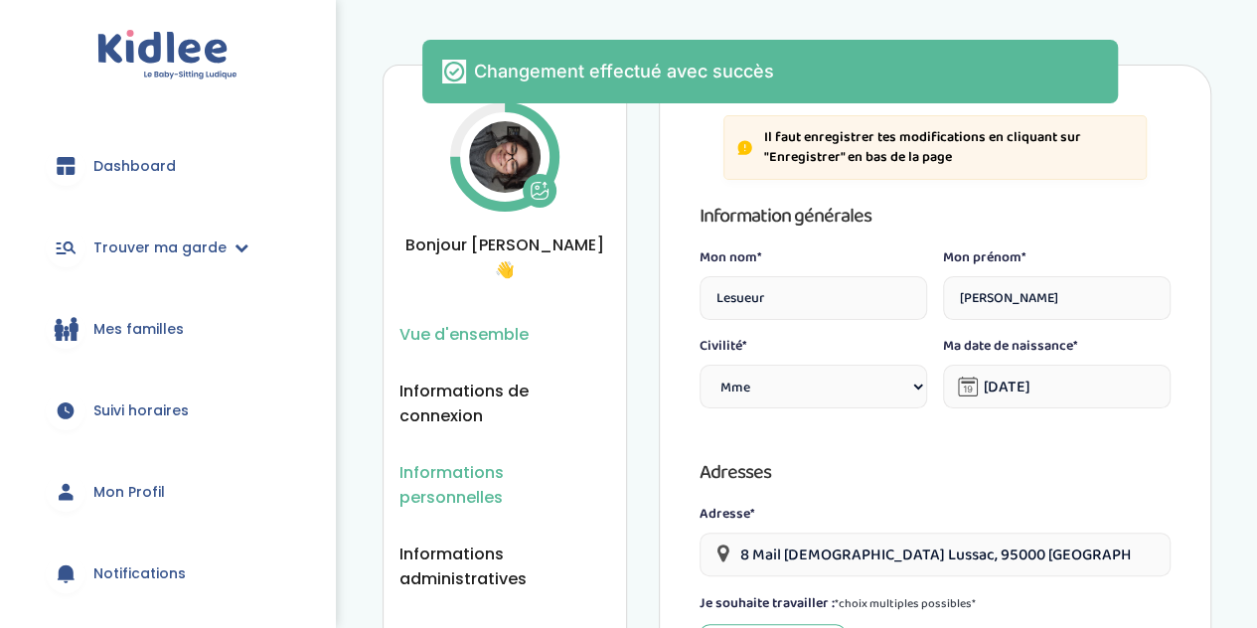
click at [489, 322] on span "Vue d'ensemble" at bounding box center [463, 334] width 129 height 25
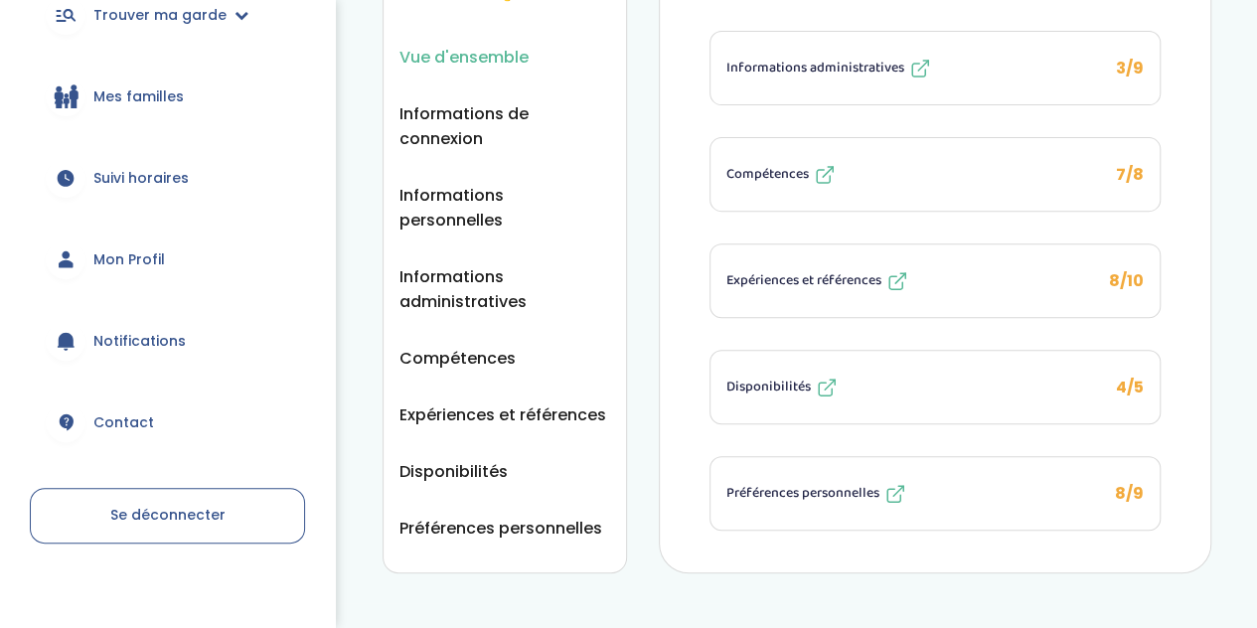
scroll to position [237, 0]
